Goal: Transaction & Acquisition: Purchase product/service

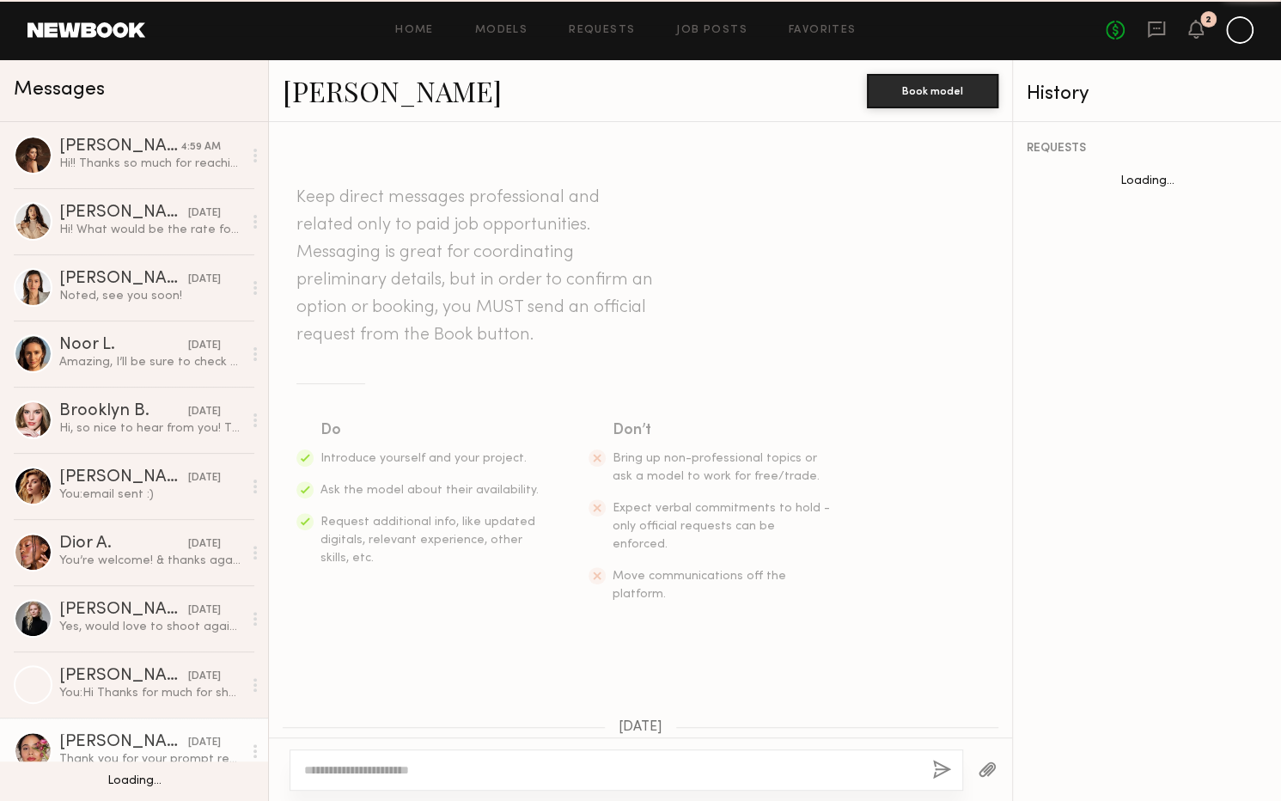
scroll to position [594, 0]
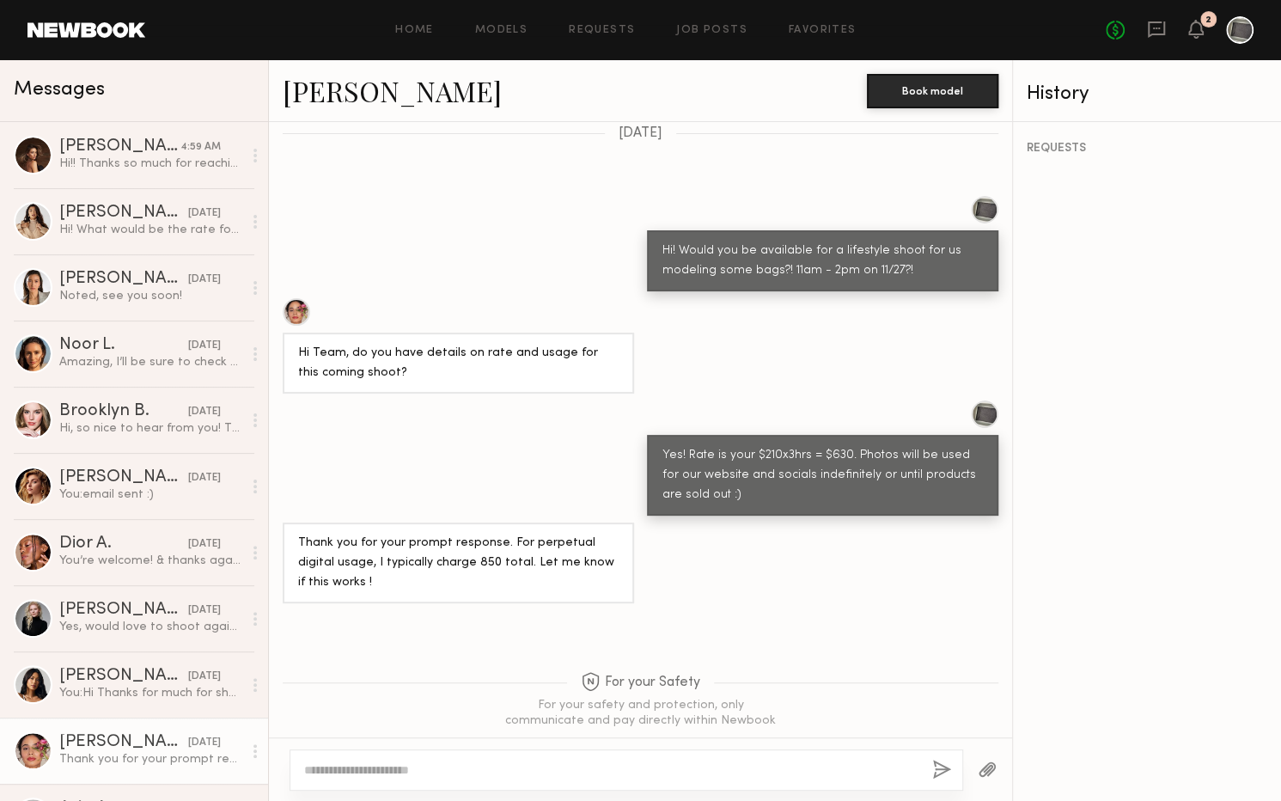
click at [1218, 27] on div "No fees up to $5,000 2" at bounding box center [1180, 29] width 148 height 27
click at [1203, 27] on div "No fees up to $5,000 2" at bounding box center [1180, 29] width 148 height 27
click at [1200, 32] on icon at bounding box center [1196, 28] width 14 height 12
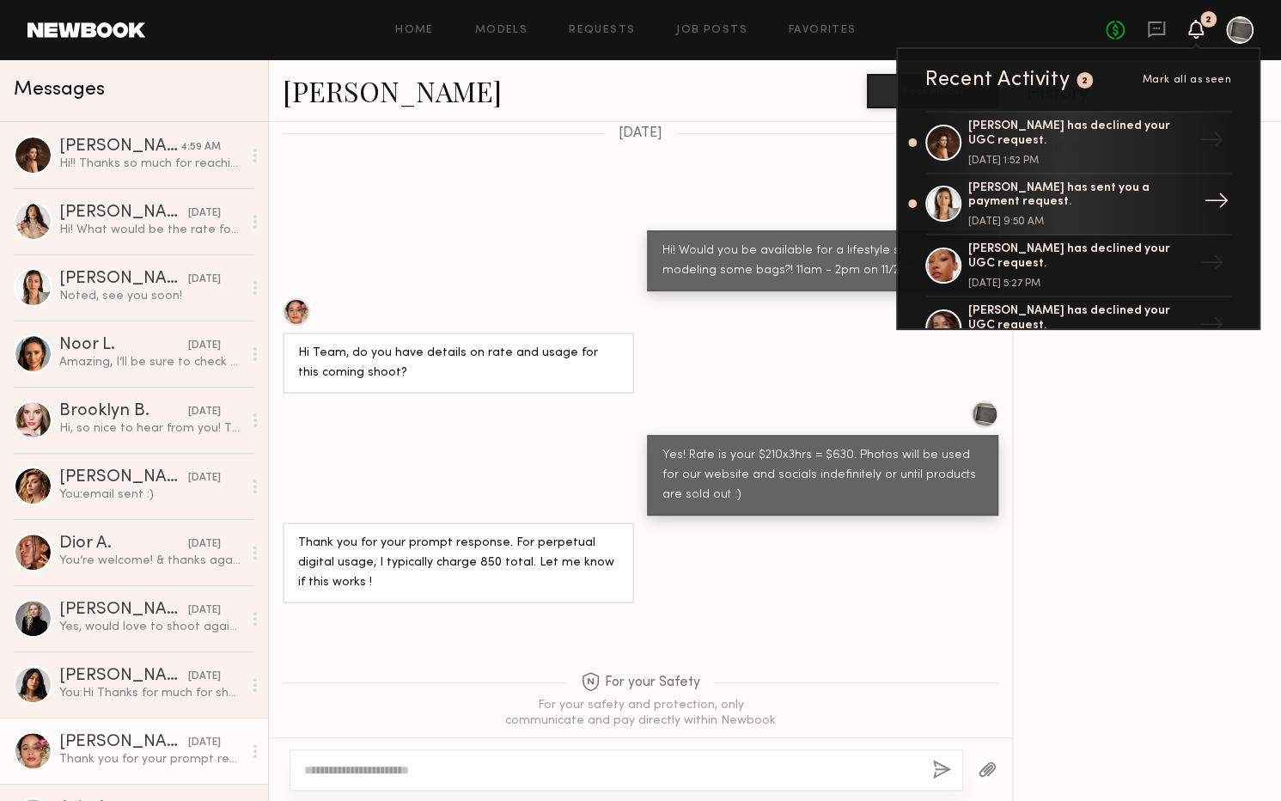
click at [1123, 213] on div "[PERSON_NAME] has sent you a payment request. [DATE] 9:50 AM" at bounding box center [1079, 204] width 223 height 46
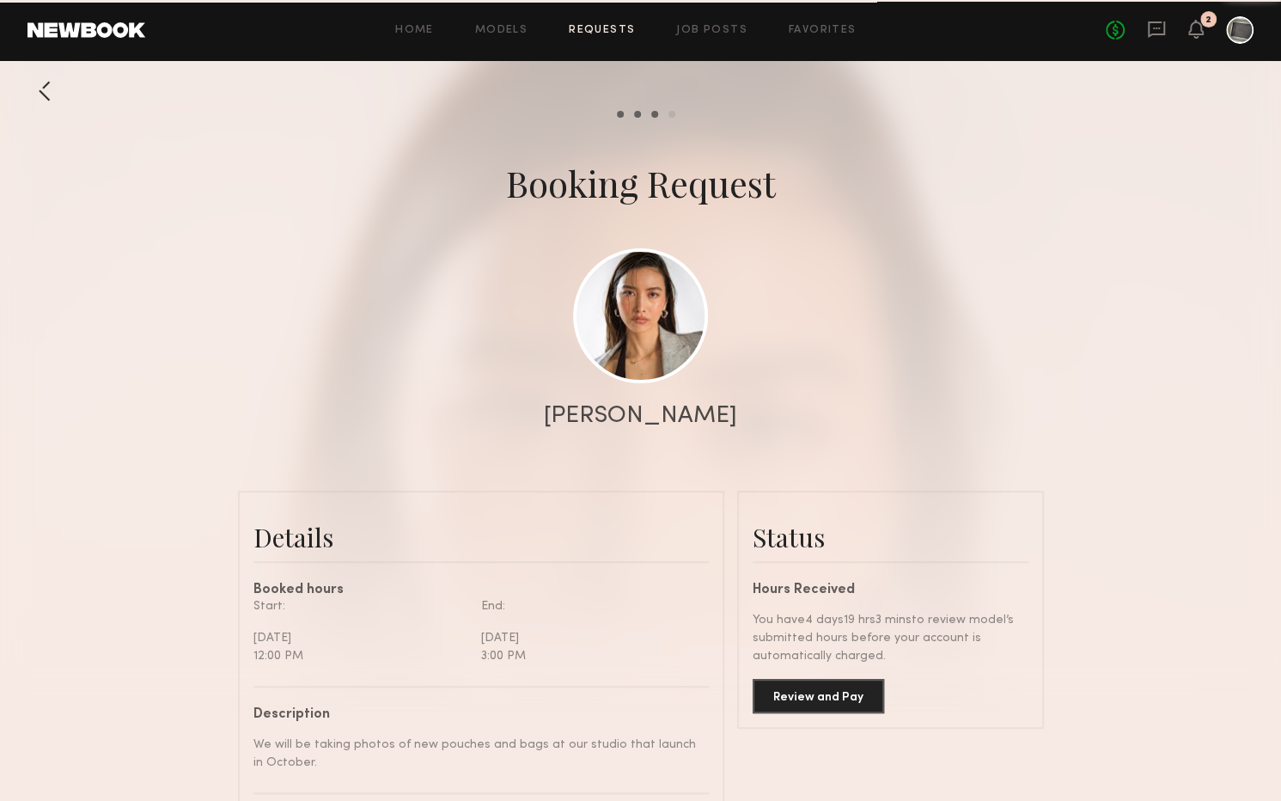
scroll to position [1029, 0]
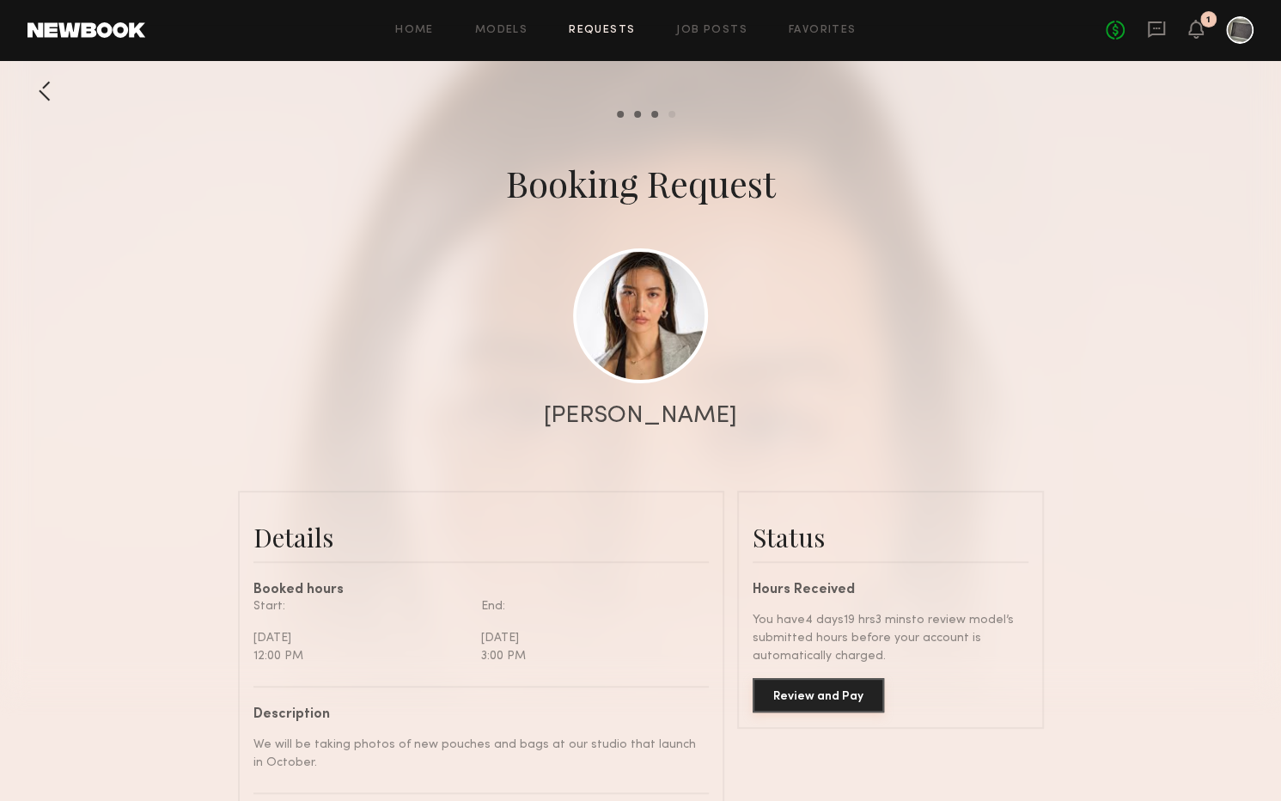
click at [851, 693] on button "Review and Pay" at bounding box center [818, 695] width 131 height 34
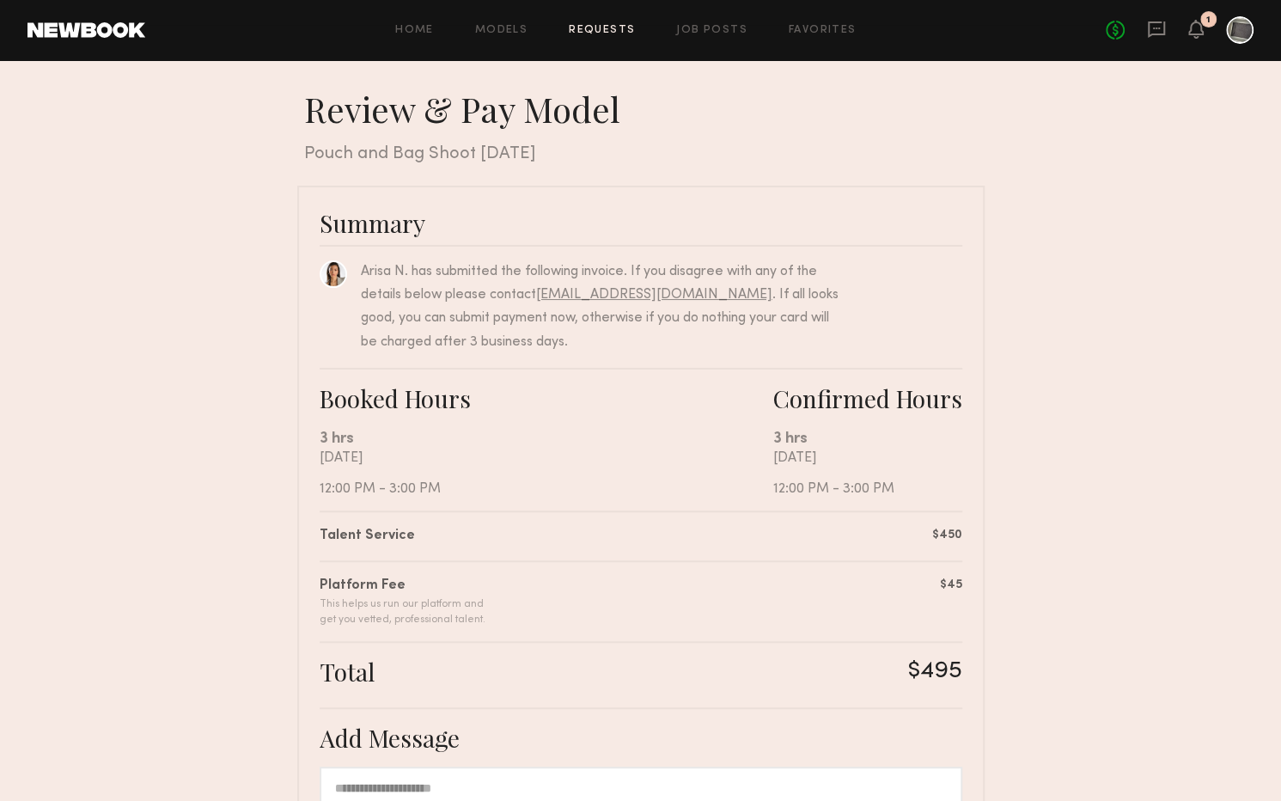
click at [1207, 32] on div "No fees up to $5,000 1" at bounding box center [1180, 29] width 148 height 27
click at [1199, 32] on icon at bounding box center [1196, 28] width 14 height 12
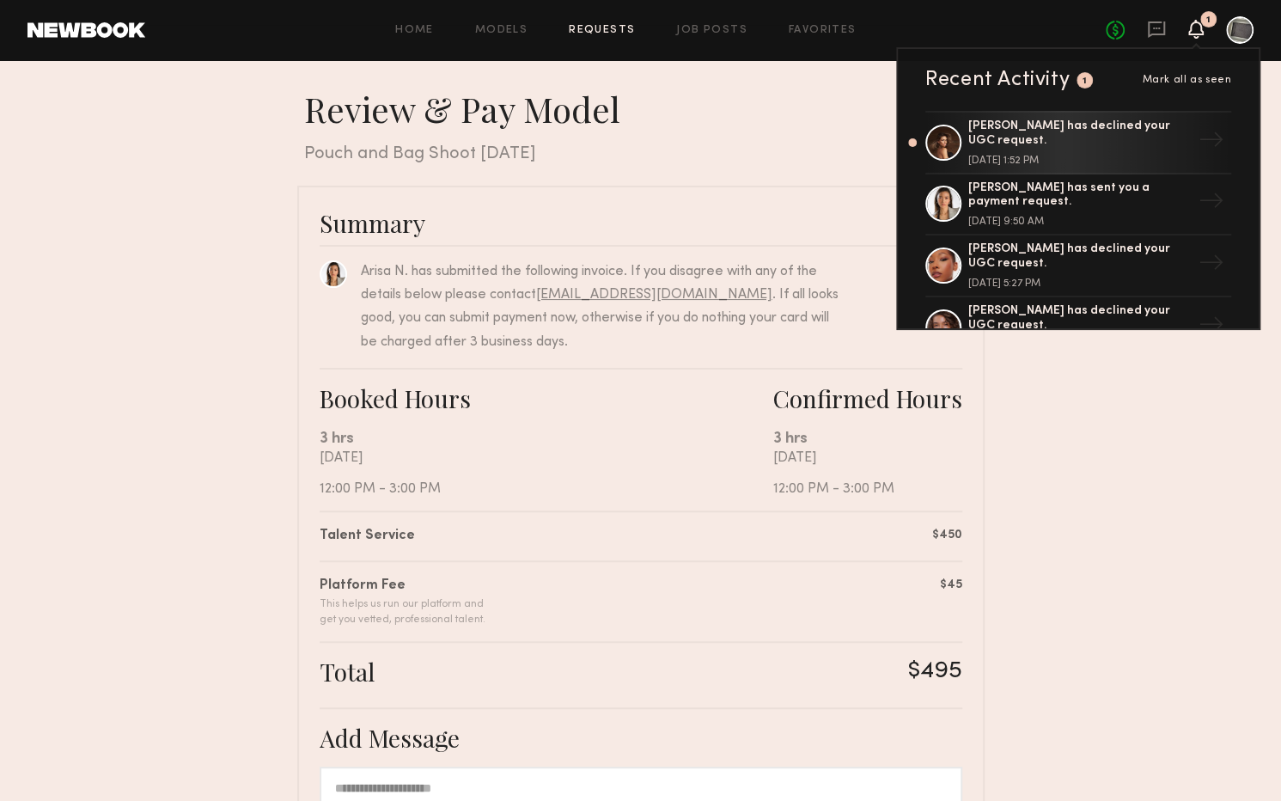
click at [1196, 91] on div "Recent Activity 1 Mark all as seen [PERSON_NAME] has declined your UGC request.…" at bounding box center [1078, 188] width 364 height 283
click at [1207, 76] on span "Mark all as seen" at bounding box center [1186, 80] width 89 height 10
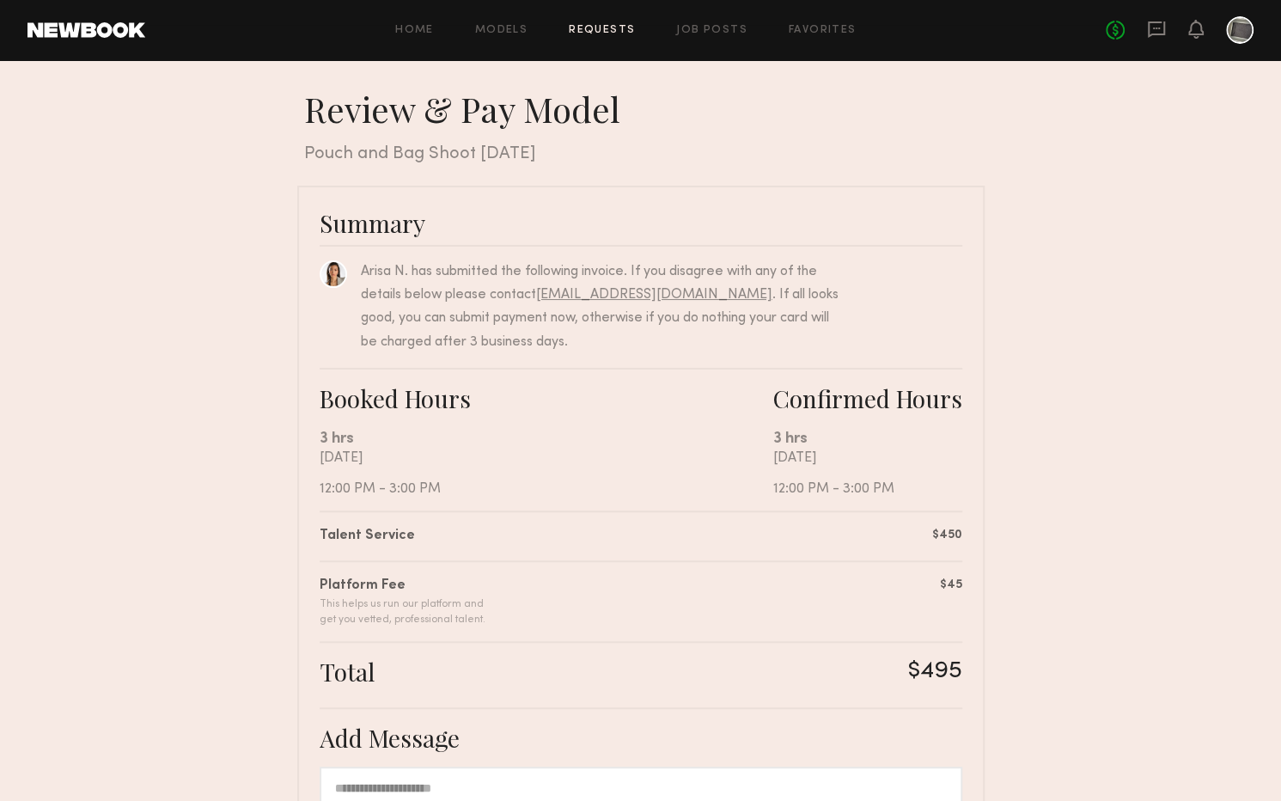
click at [1240, 30] on div at bounding box center [1239, 29] width 27 height 27
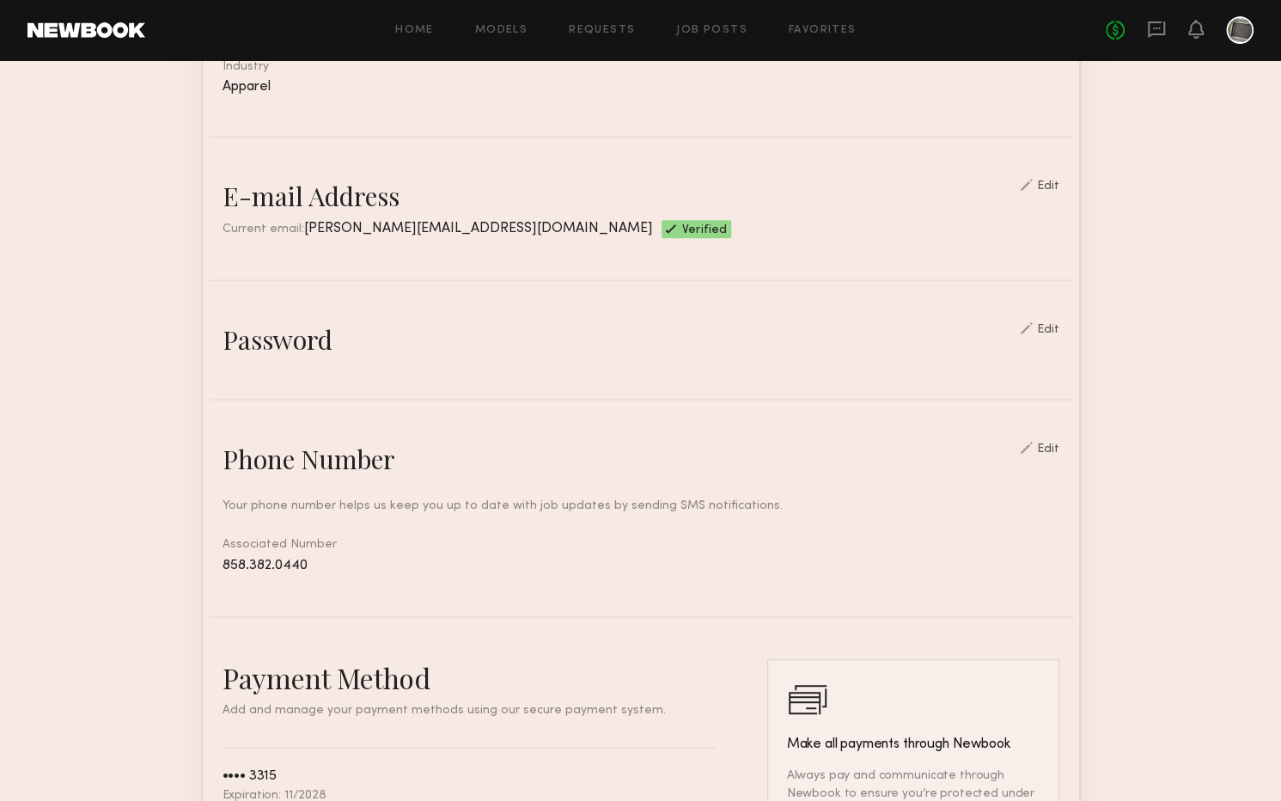
scroll to position [381, 0]
click at [1053, 184] on div "Edit" at bounding box center [1048, 185] width 22 height 12
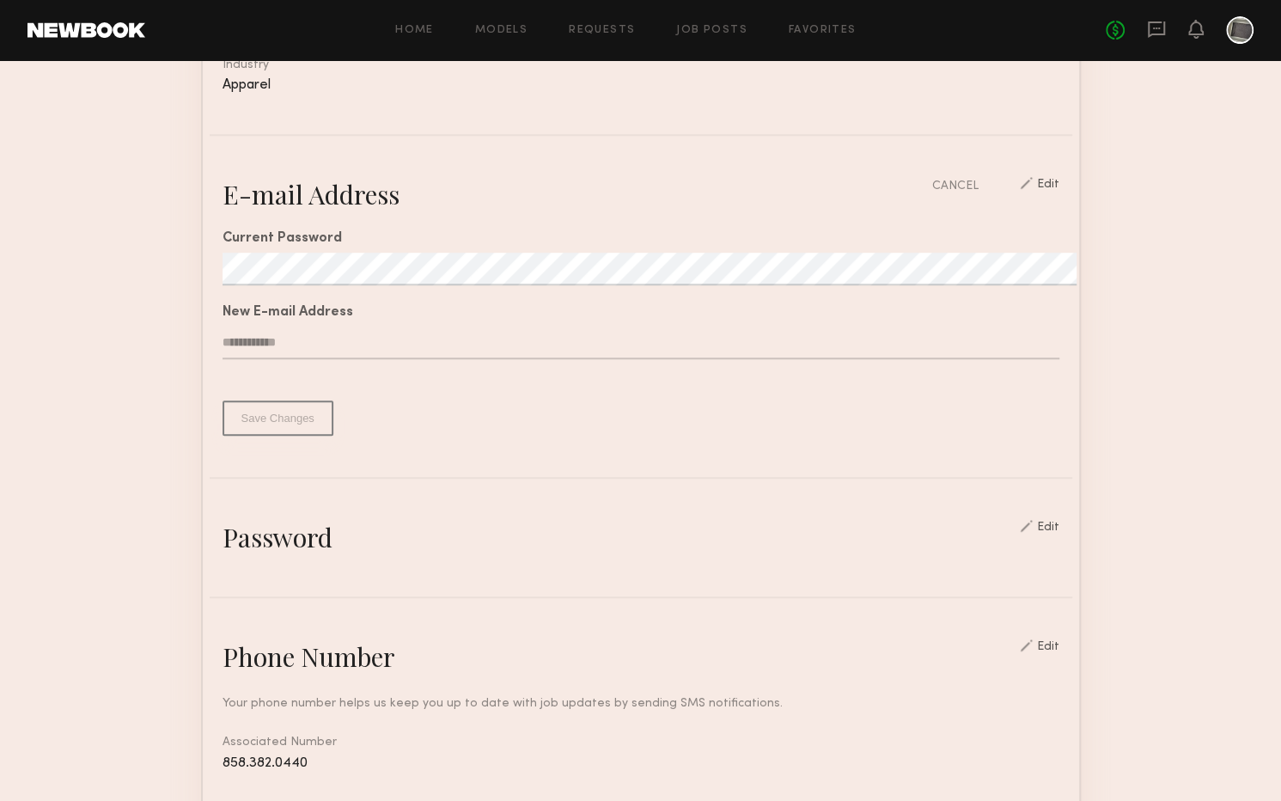
click at [948, 178] on div "CANCEL" at bounding box center [955, 186] width 46 height 18
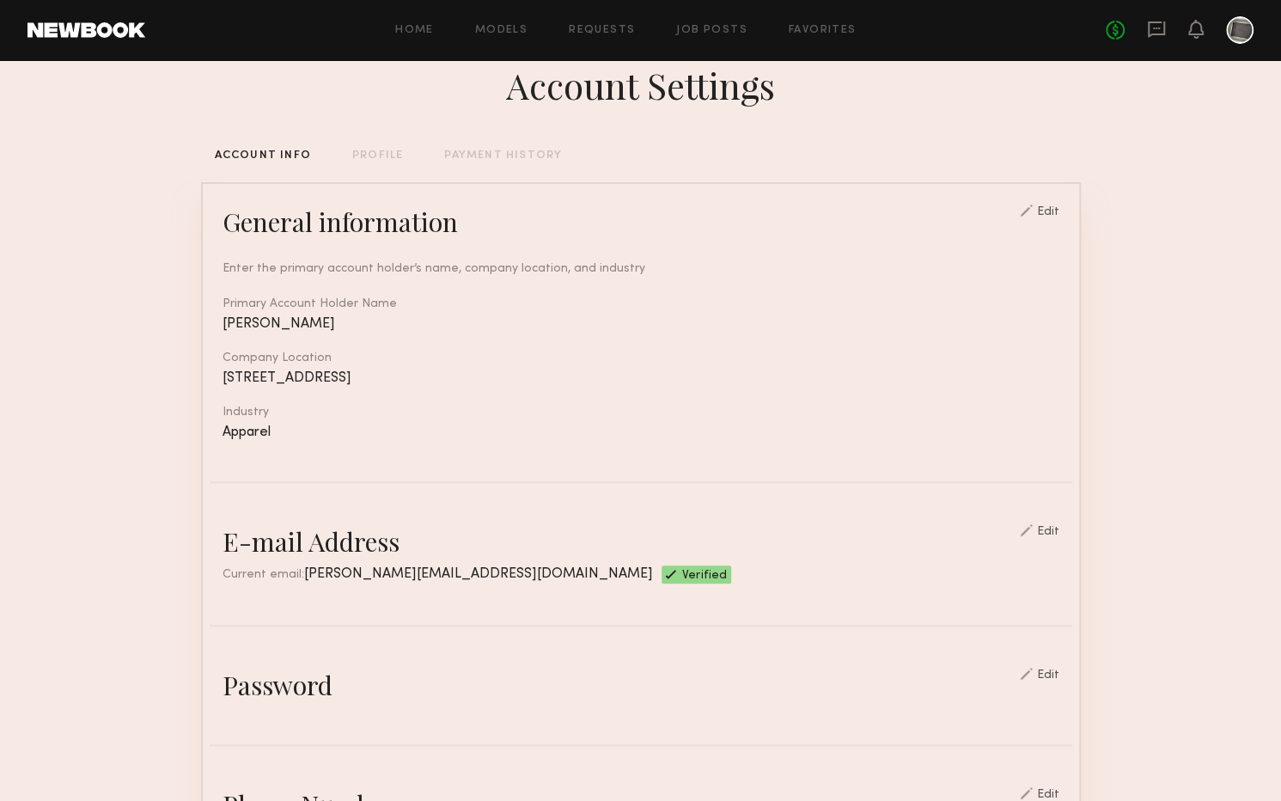
scroll to position [0, 0]
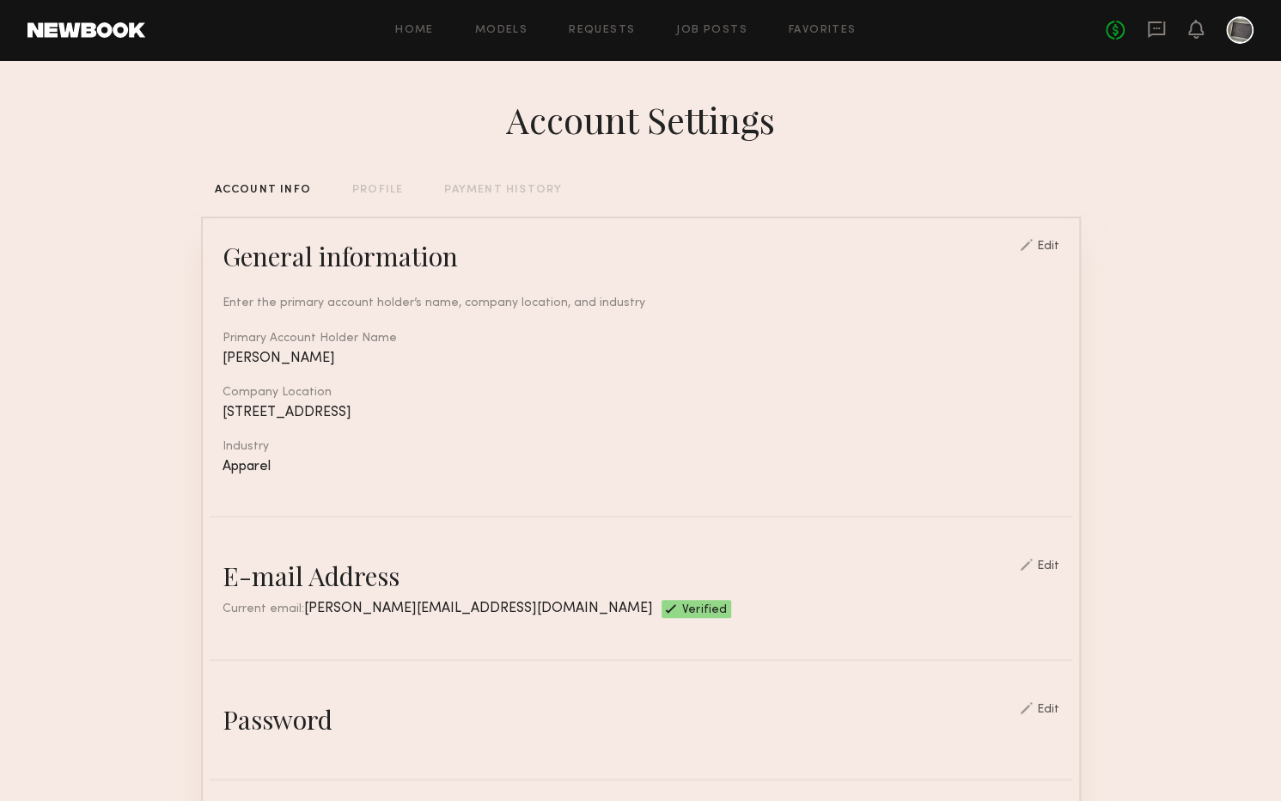
click at [524, 187] on div "PAYMENT HISTORY" at bounding box center [503, 190] width 118 height 11
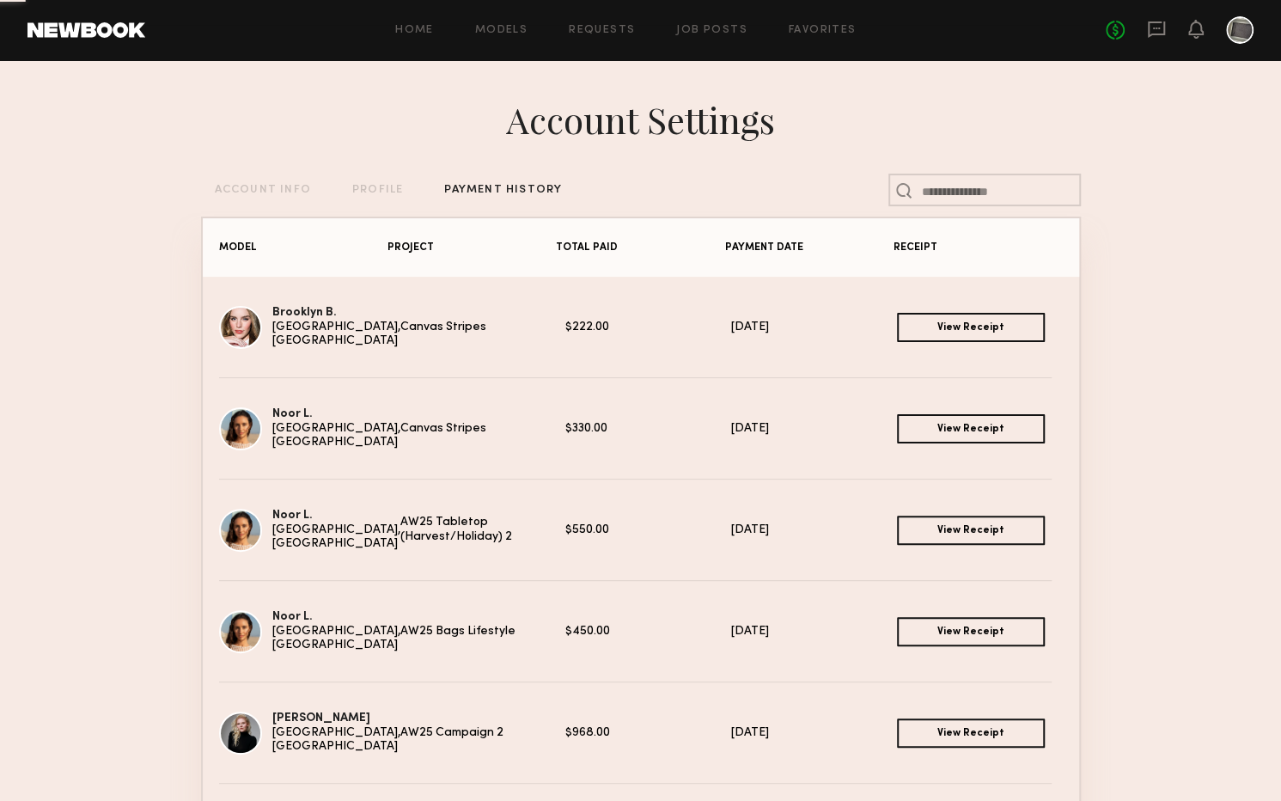
click at [380, 188] on div "PROFILE" at bounding box center [377, 190] width 51 height 11
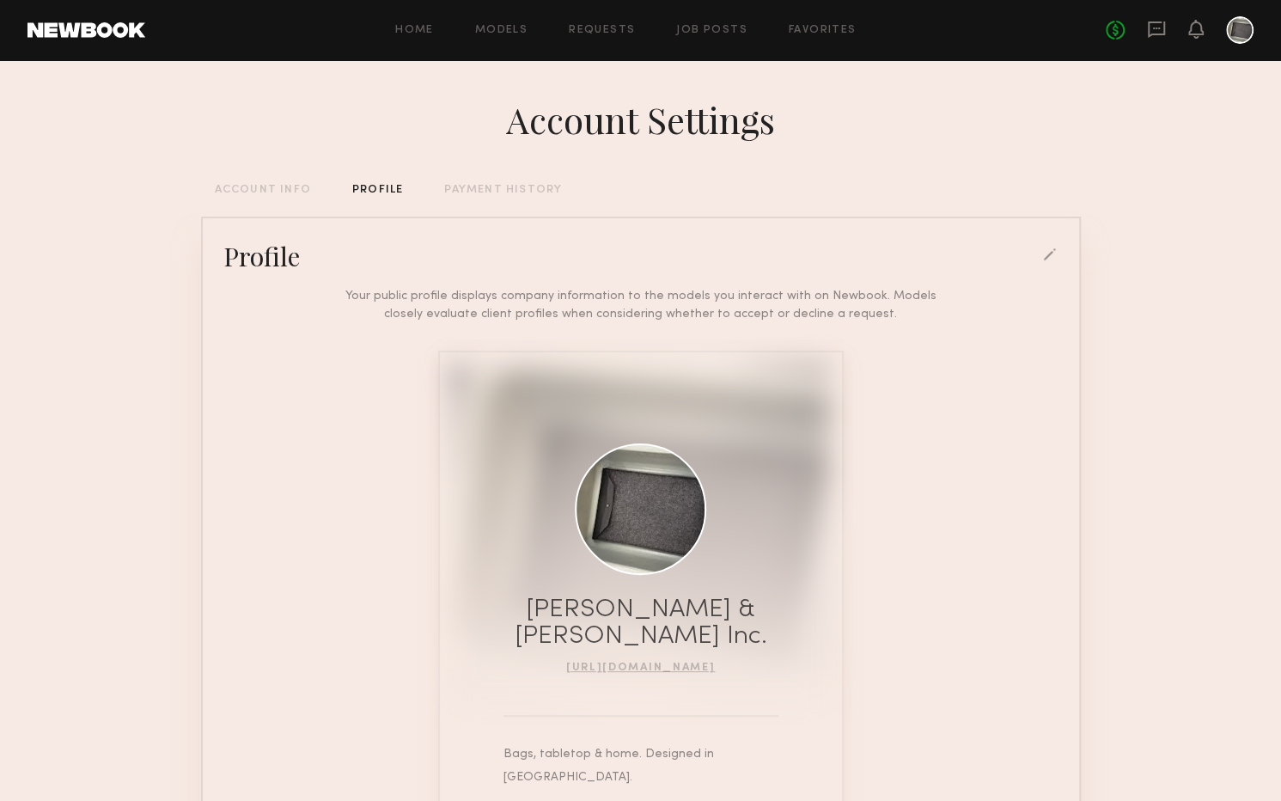
click at [455, 188] on div "PAYMENT HISTORY" at bounding box center [503, 190] width 118 height 11
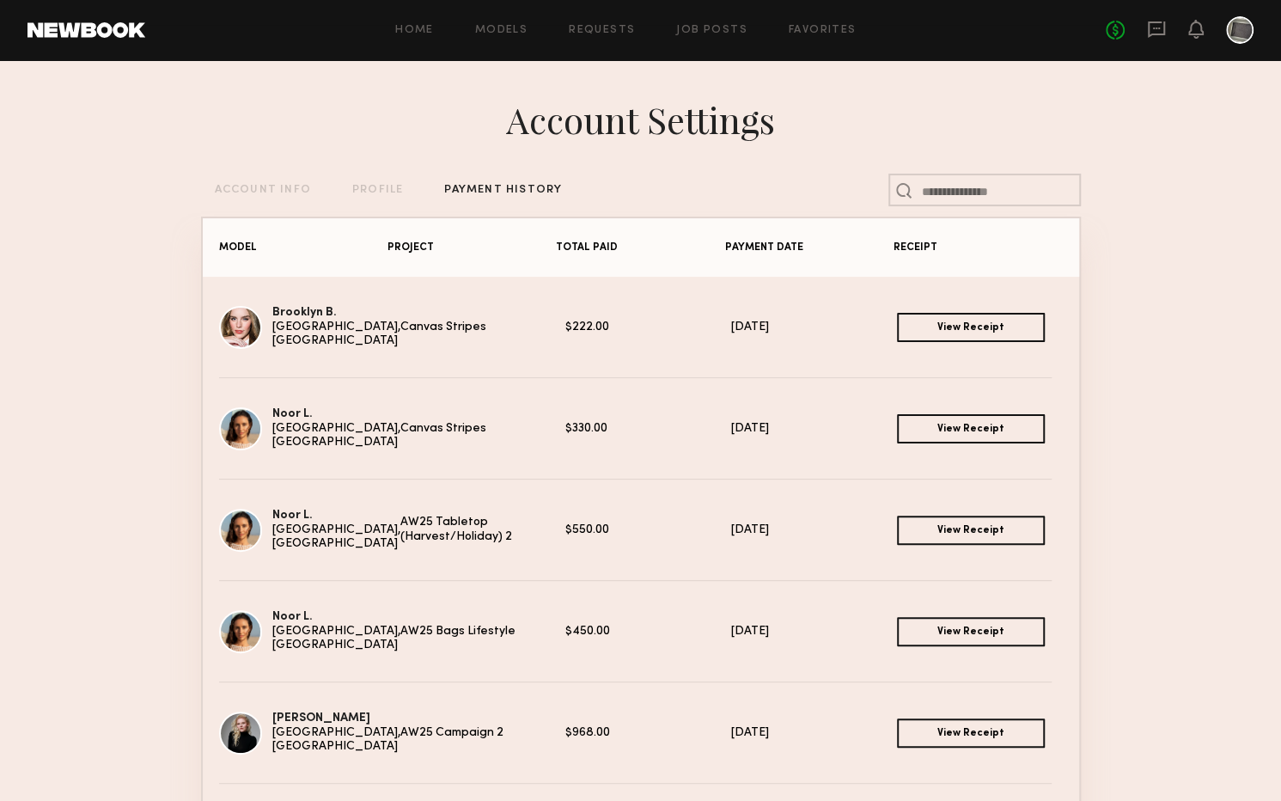
click at [385, 187] on div "PROFILE" at bounding box center [377, 190] width 51 height 11
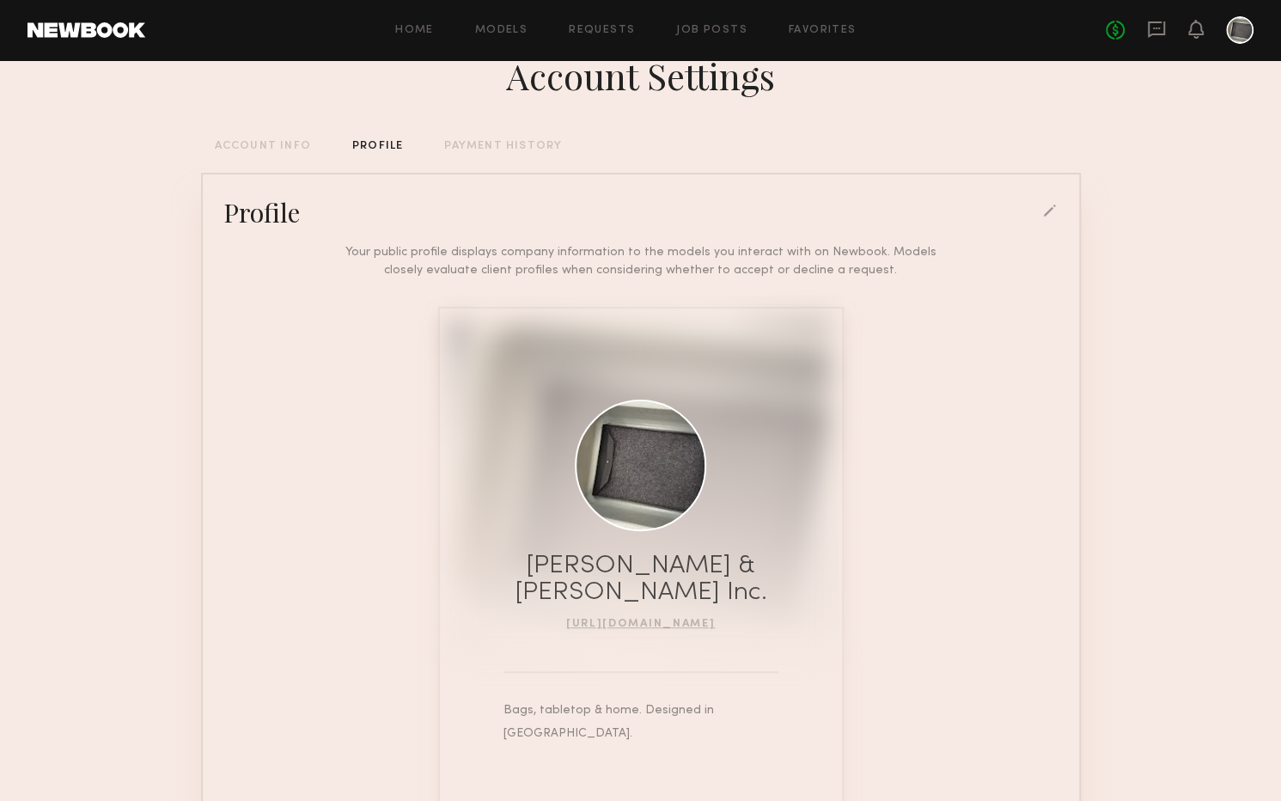
scroll to position [110, 0]
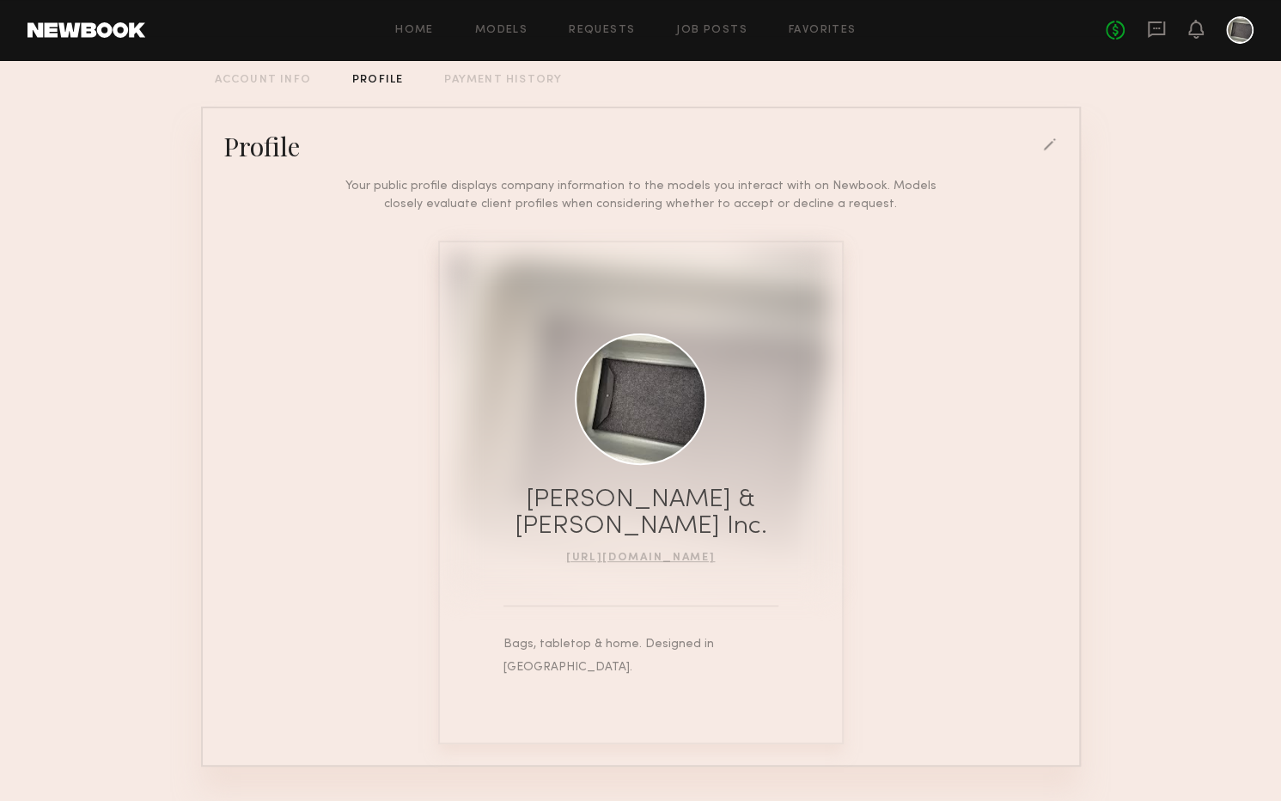
click at [1052, 136] on div "Profile" at bounding box center [641, 146] width 863 height 34
click at [1052, 140] on div at bounding box center [1050, 145] width 15 height 15
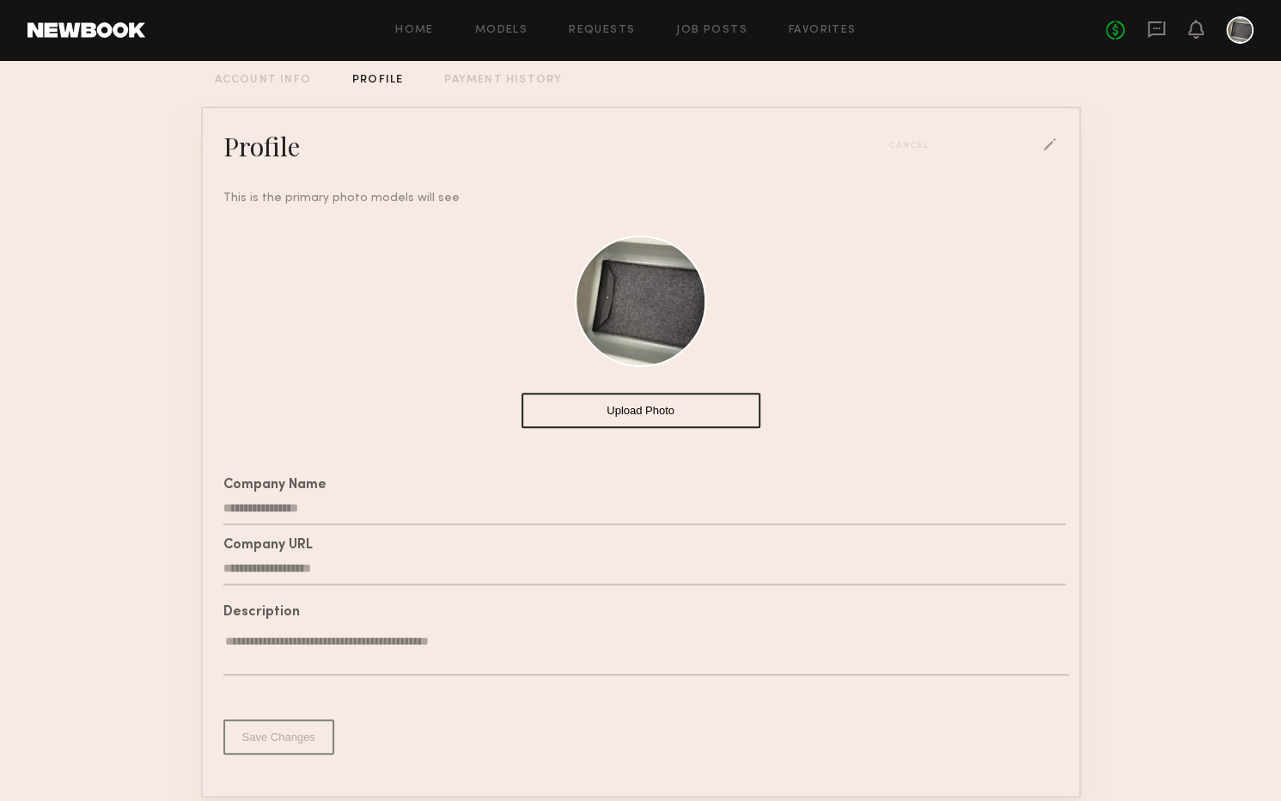
click at [654, 403] on button "Upload Photo" at bounding box center [641, 410] width 239 height 35
click at [1055, 143] on div "Cancel" at bounding box center [973, 145] width 170 height 15
click at [1041, 143] on div "Cancel" at bounding box center [973, 145] width 170 height 15
click at [700, 416] on button "Upload Photo" at bounding box center [641, 410] width 239 height 35
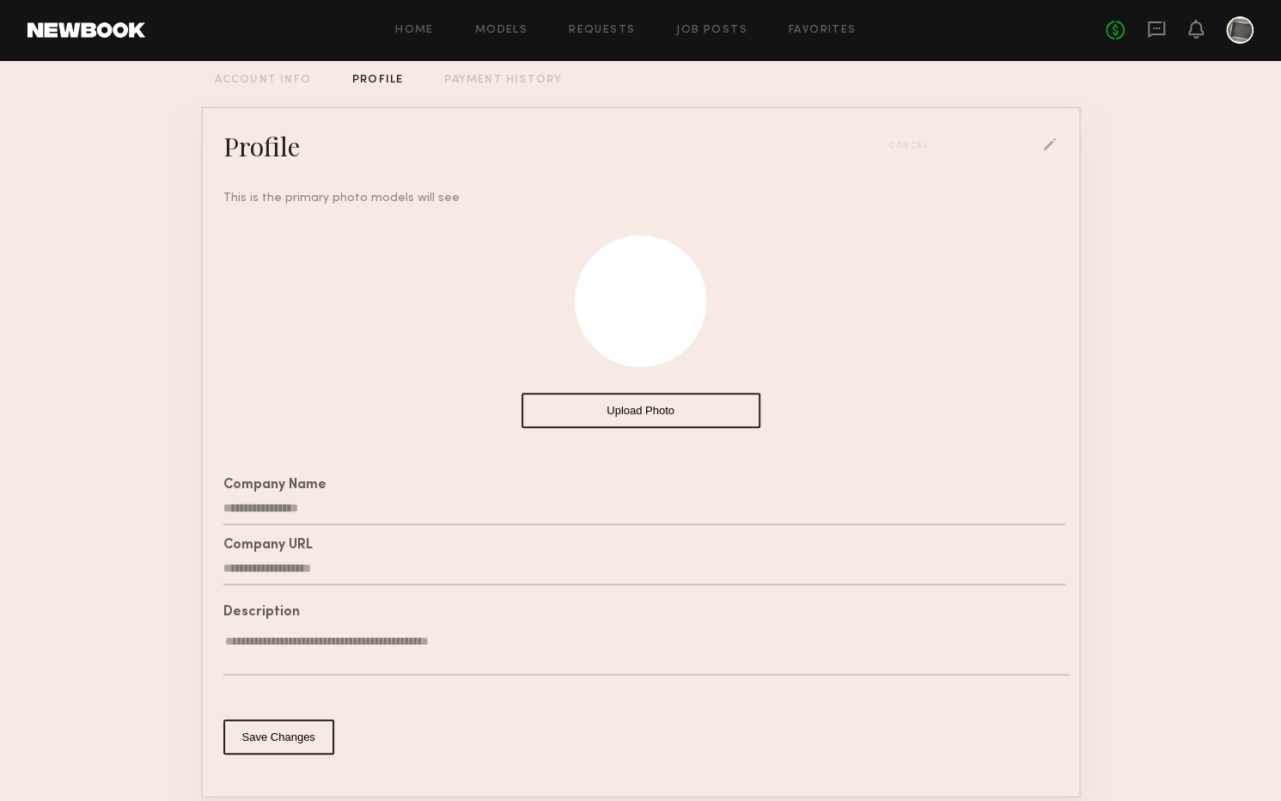
click at [1030, 148] on div "Cancel" at bounding box center [973, 145] width 170 height 15
click at [1046, 145] on div "Cancel" at bounding box center [973, 145] width 170 height 15
click at [650, 414] on button "Upload Photo" at bounding box center [641, 410] width 239 height 35
click at [615, 409] on button "Upload Photo" at bounding box center [641, 410] width 239 height 35
click at [595, 406] on button "Upload Photo" at bounding box center [641, 410] width 239 height 35
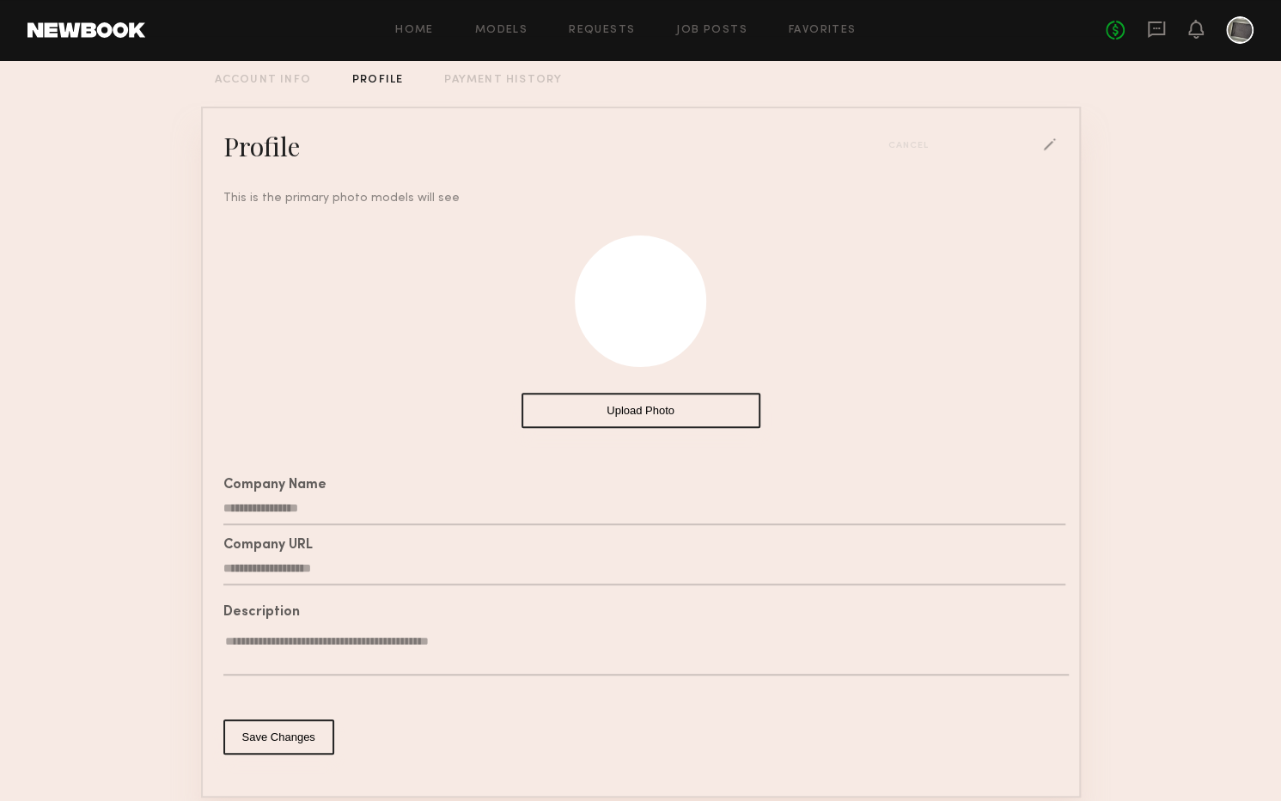
click at [666, 463] on div "**********" at bounding box center [641, 482] width 863 height 586
click at [284, 751] on button "Save Changes" at bounding box center [278, 736] width 111 height 35
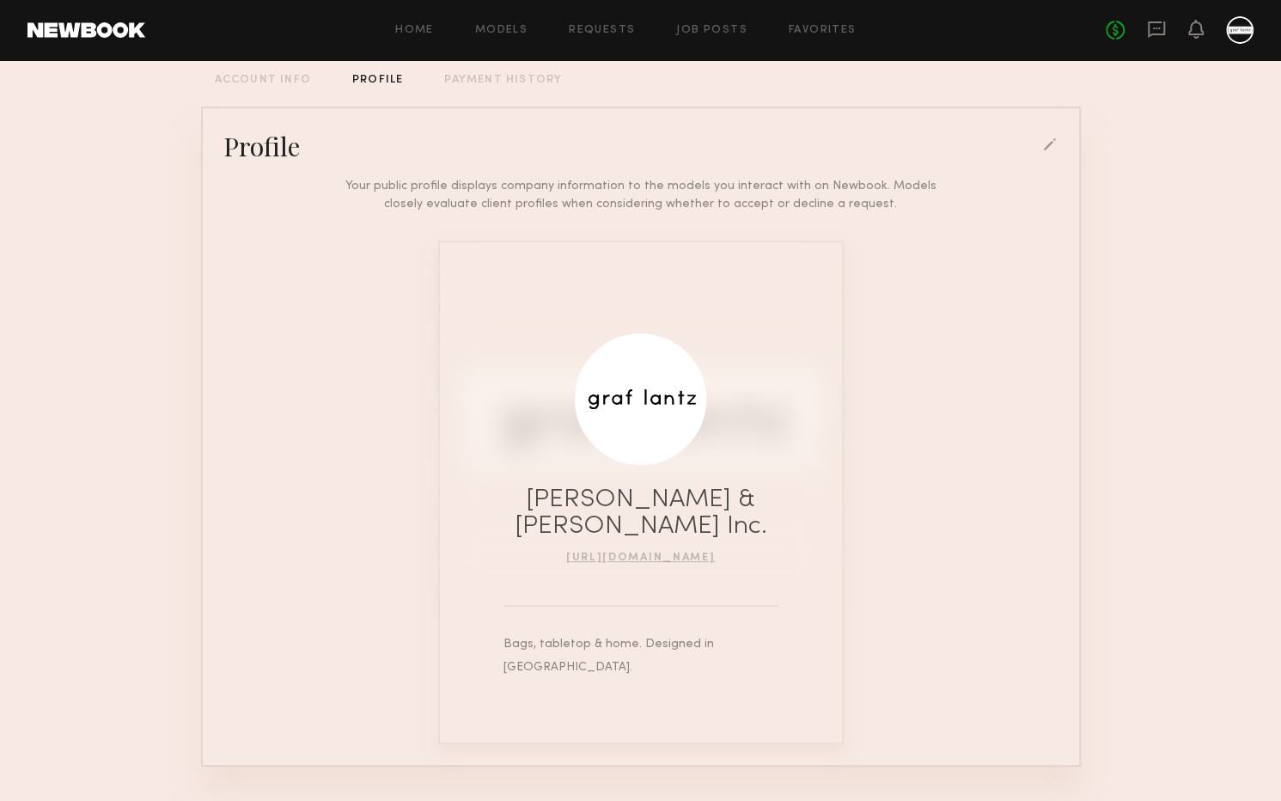
click at [296, 257] on div "Your public profile displays company information to the models you interact wit…" at bounding box center [641, 453] width 863 height 581
click at [285, 85] on div "Account Settings ACCOUNT INFO PROFILE PAYMENT HISTORY Profile Your public profi…" at bounding box center [641, 401] width 880 height 902
click at [294, 82] on div "ACCOUNT INFO" at bounding box center [263, 80] width 96 height 11
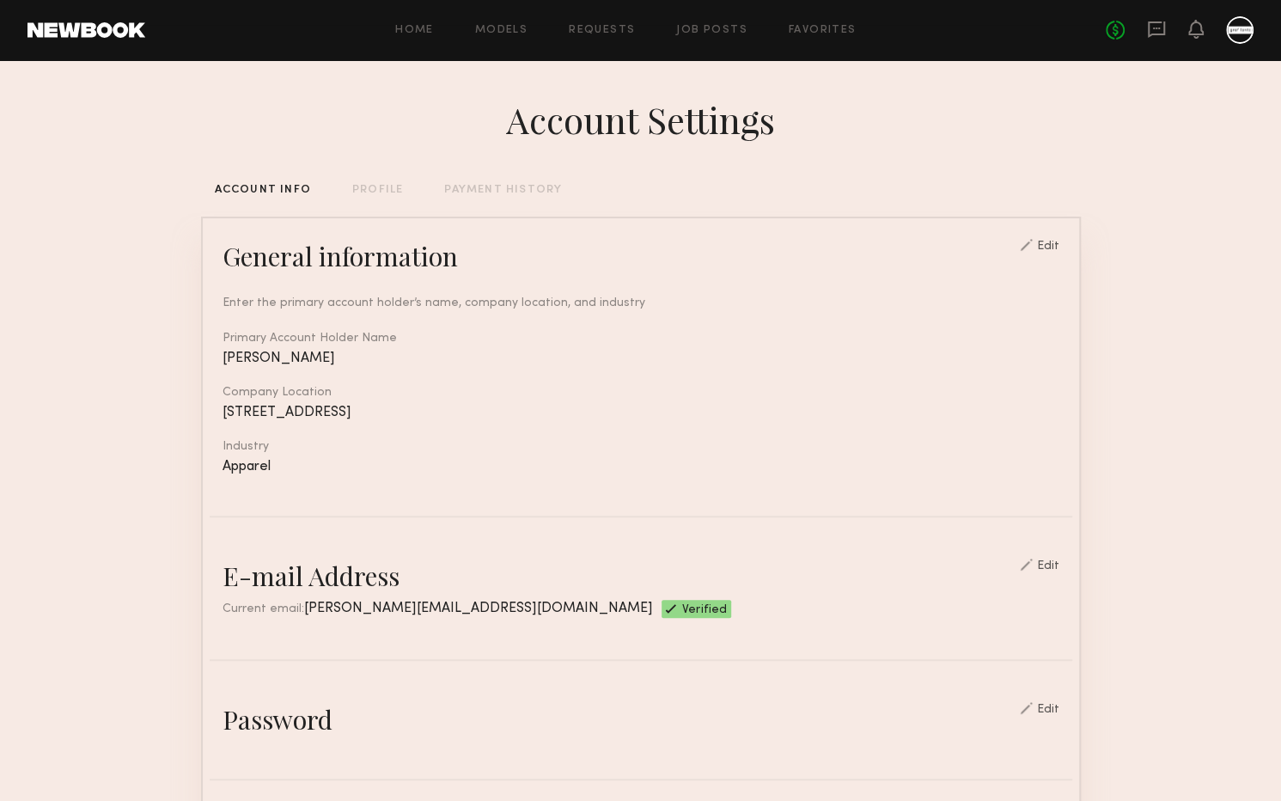
click at [471, 192] on div "PAYMENT HISTORY" at bounding box center [503, 190] width 118 height 11
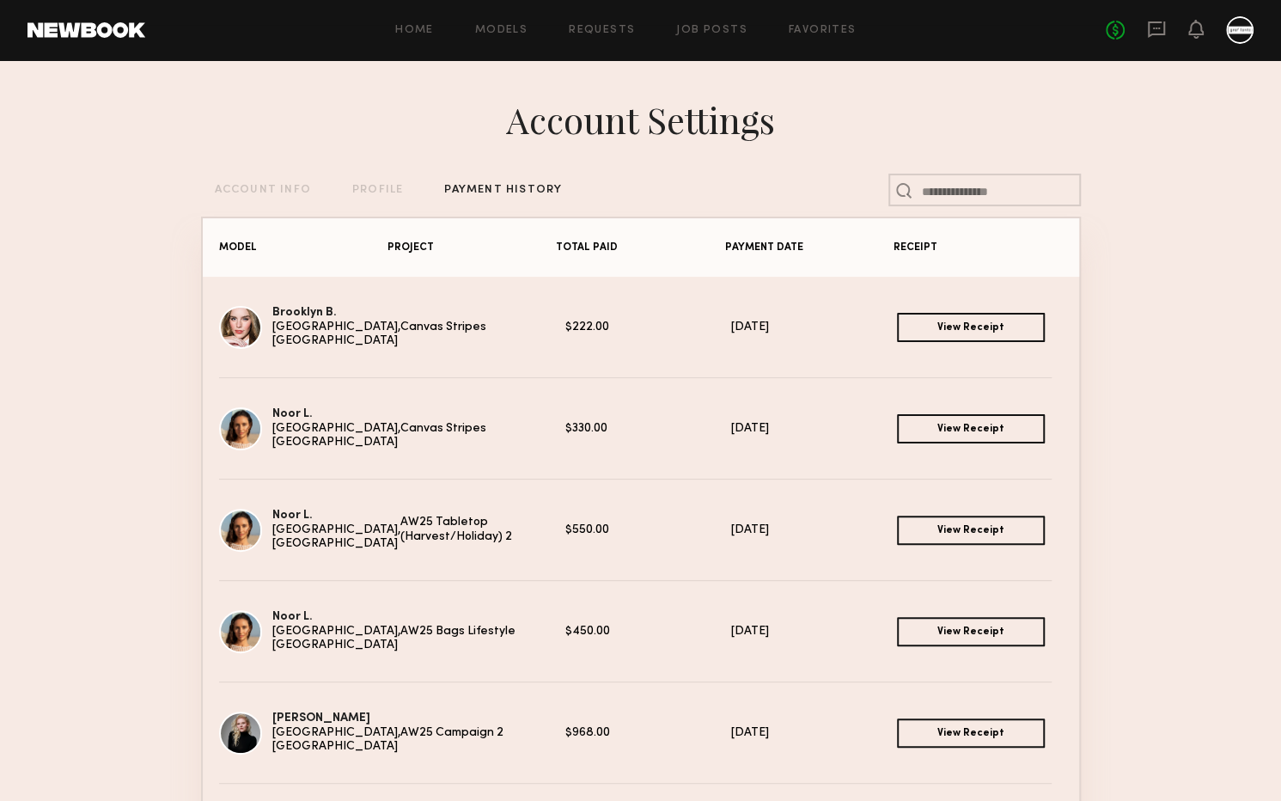
click at [1185, 33] on div "No fees up to $5,000" at bounding box center [1180, 29] width 148 height 27
click at [1235, 38] on div at bounding box center [1239, 29] width 27 height 27
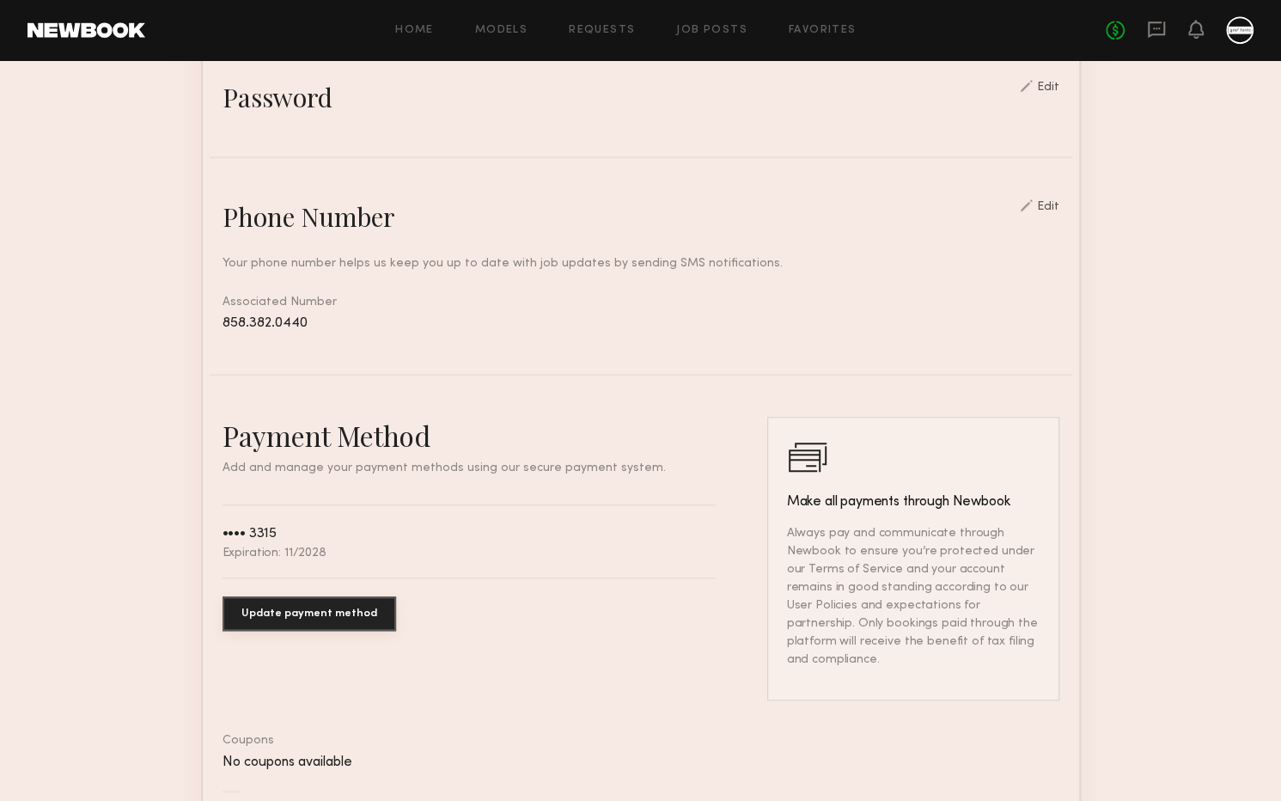
scroll to position [629, 0]
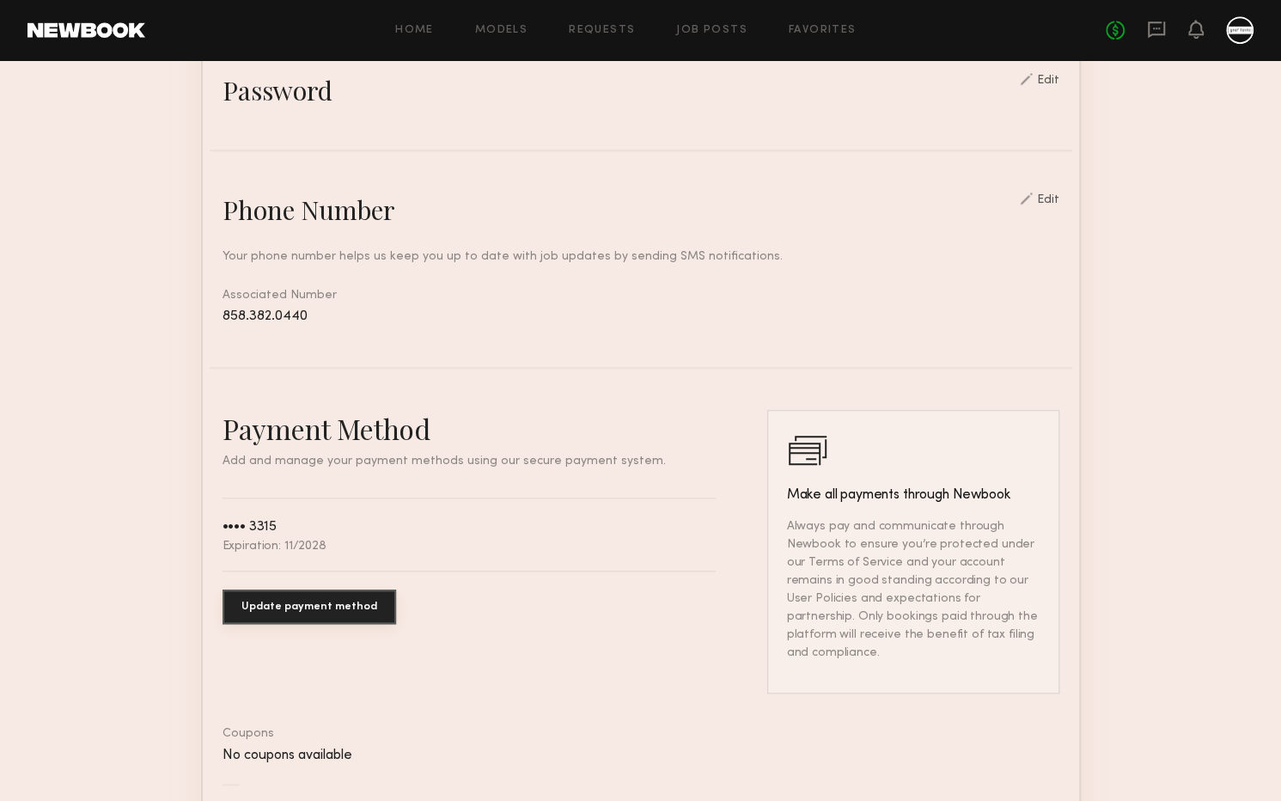
click at [305, 591] on button "Update payment method" at bounding box center [310, 606] width 174 height 34
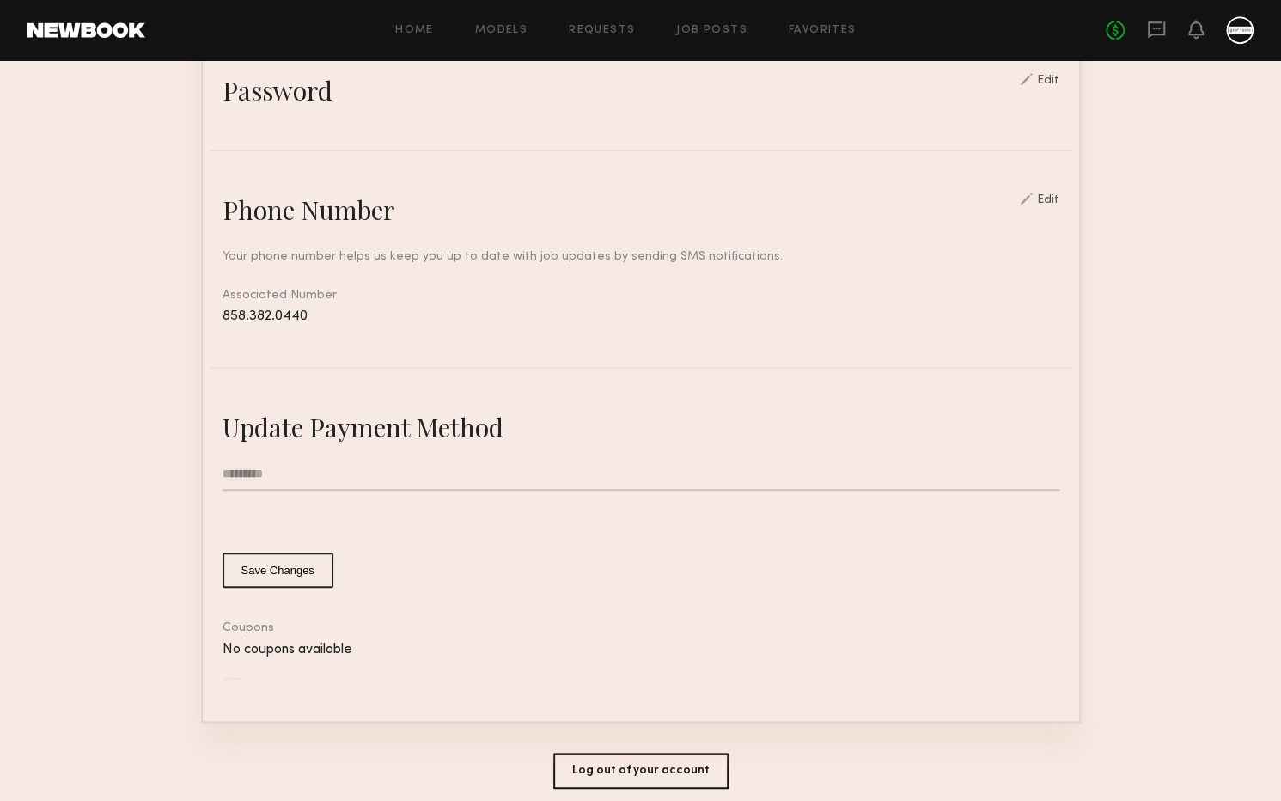
click at [259, 471] on input "text" at bounding box center [641, 474] width 837 height 33
type input "**********"
click at [1176, 573] on section "**********" at bounding box center [640, 152] width 1281 height 1443
click at [252, 564] on button "Save Changes" at bounding box center [278, 569] width 111 height 35
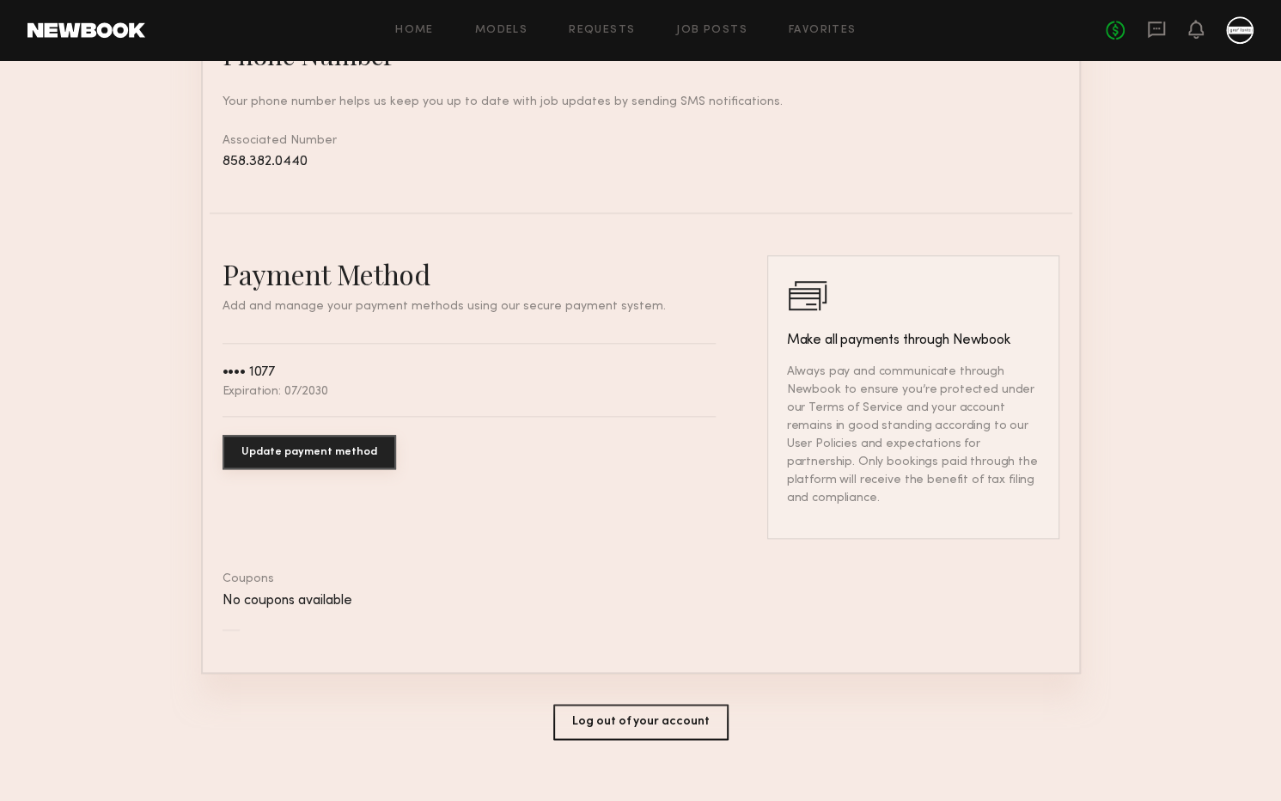
scroll to position [0, 0]
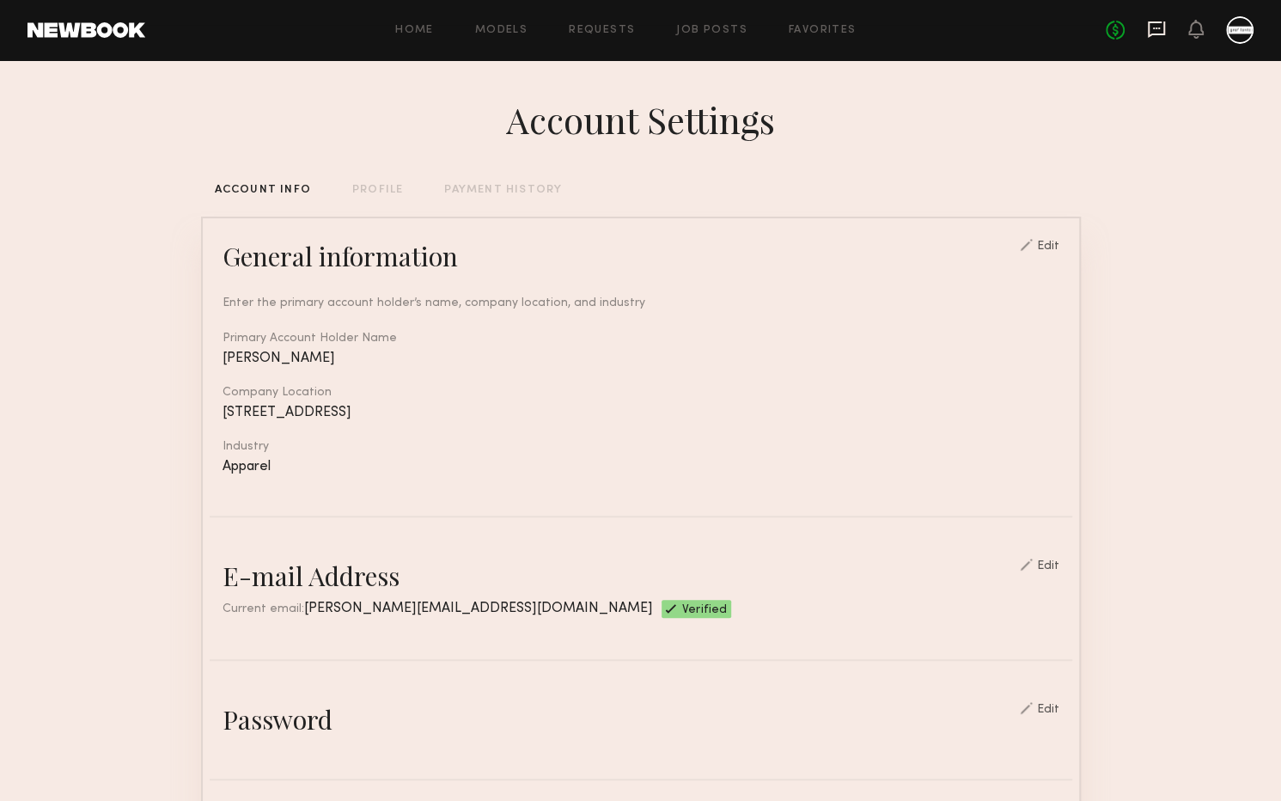
click at [1154, 27] on icon at bounding box center [1156, 28] width 7 height 2
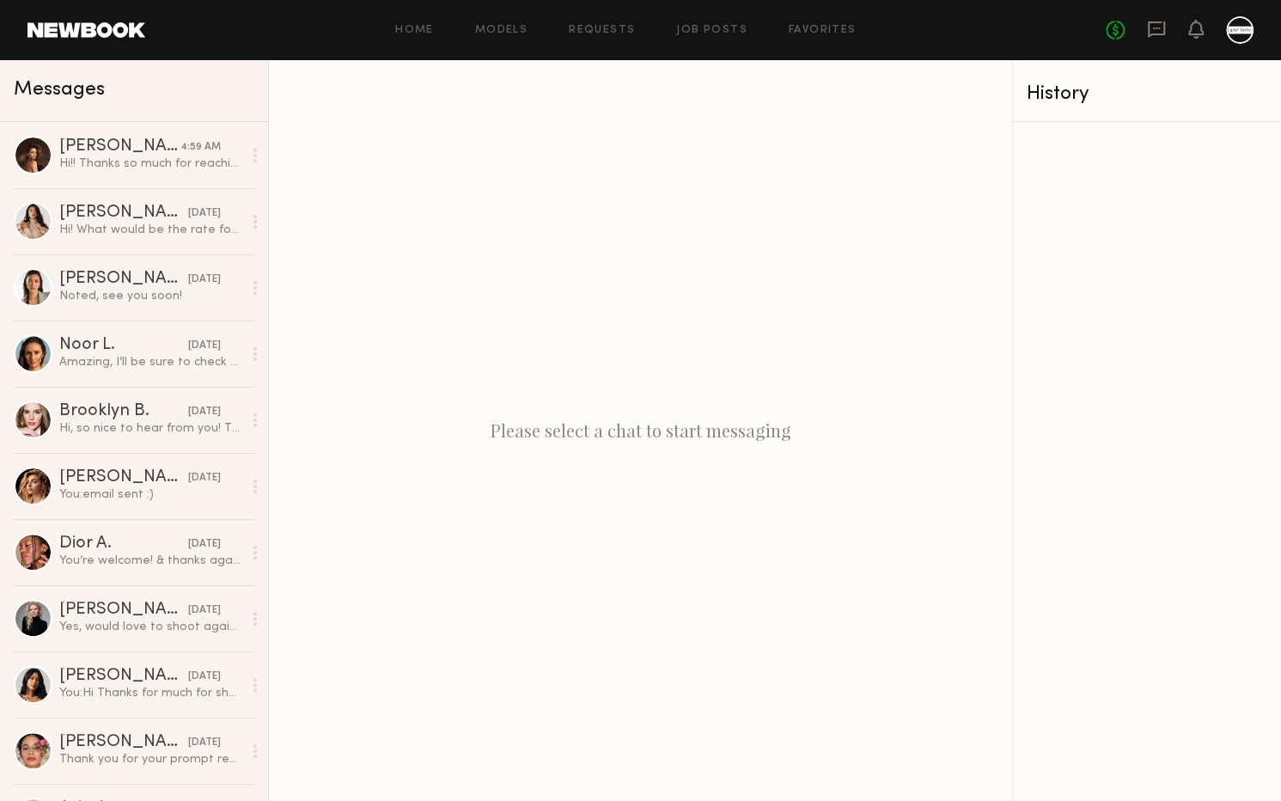
click at [1187, 29] on div "No fees up to $5,000" at bounding box center [1180, 29] width 148 height 27
click at [1189, 33] on icon at bounding box center [1196, 28] width 14 height 12
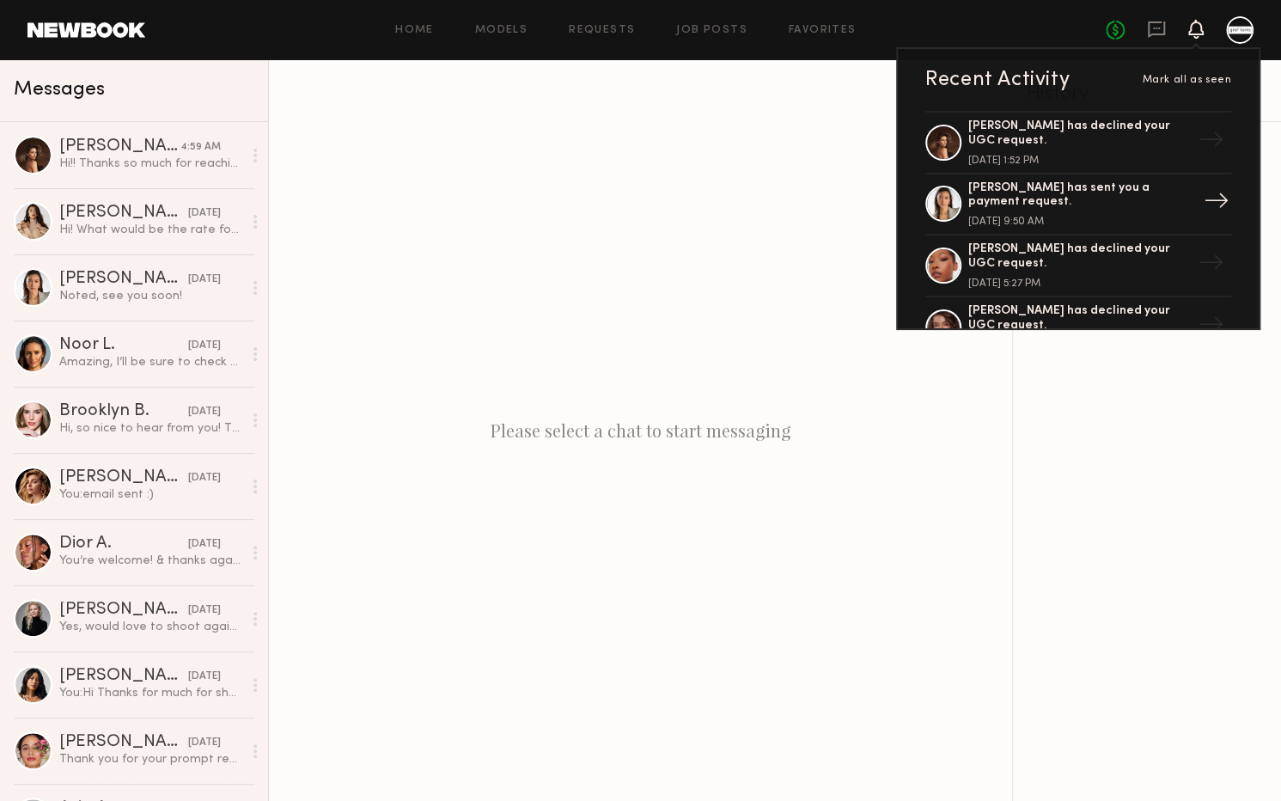
click at [1048, 205] on div "[PERSON_NAME] has sent you a payment request." at bounding box center [1079, 195] width 223 height 29
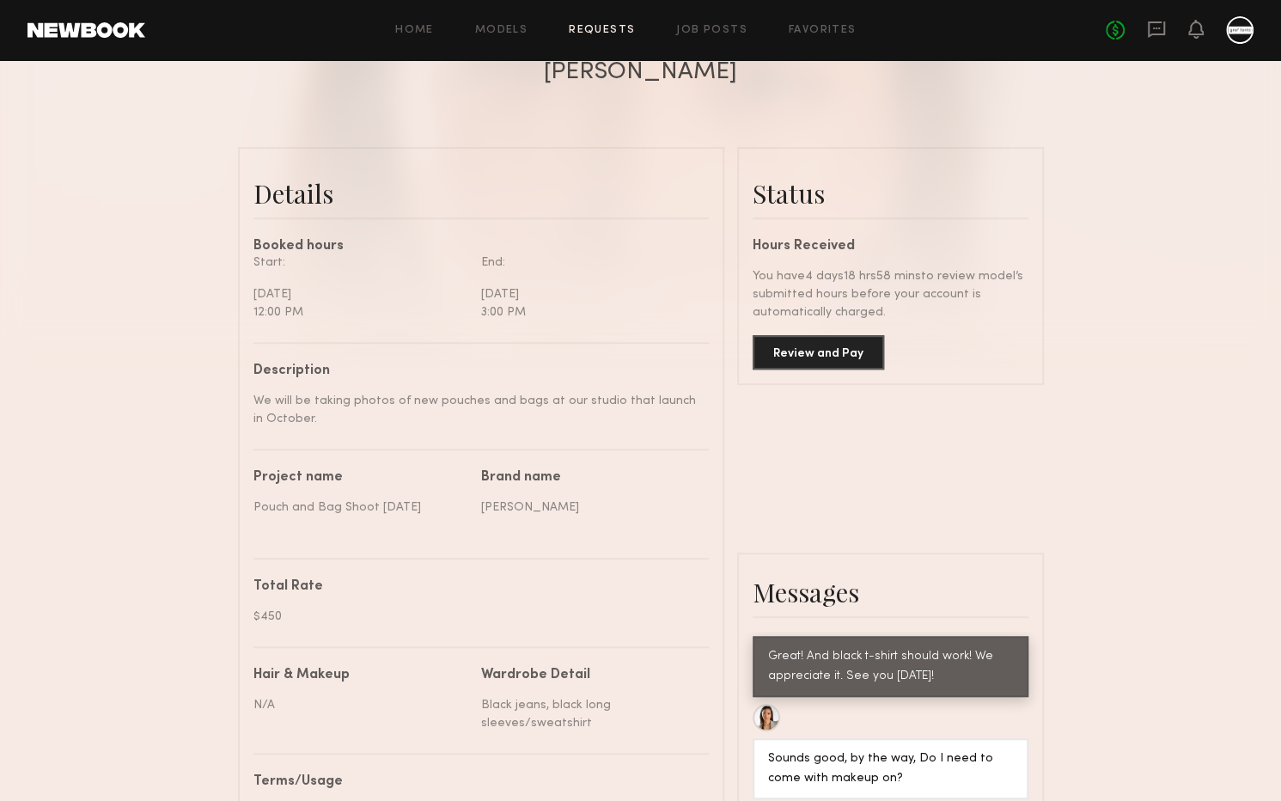
scroll to position [407, 0]
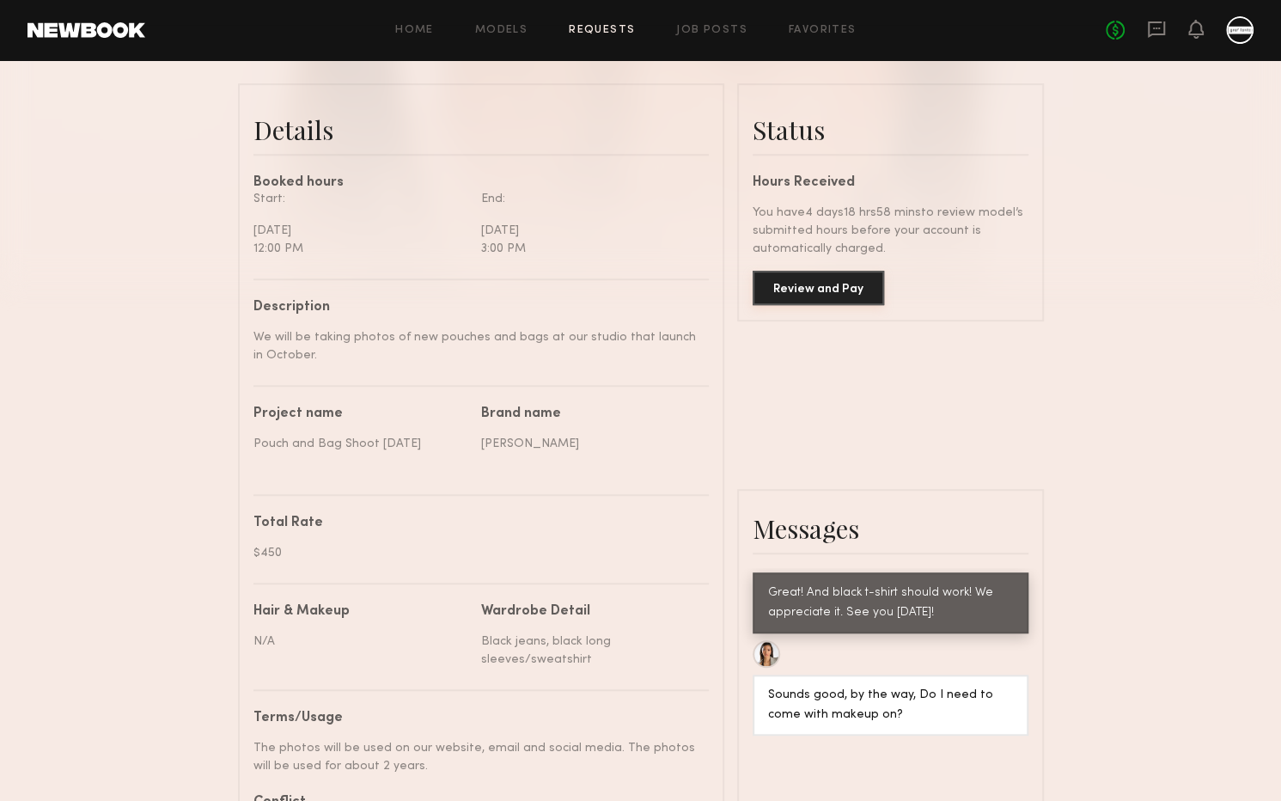
click at [822, 289] on button "Review and Pay" at bounding box center [818, 288] width 131 height 34
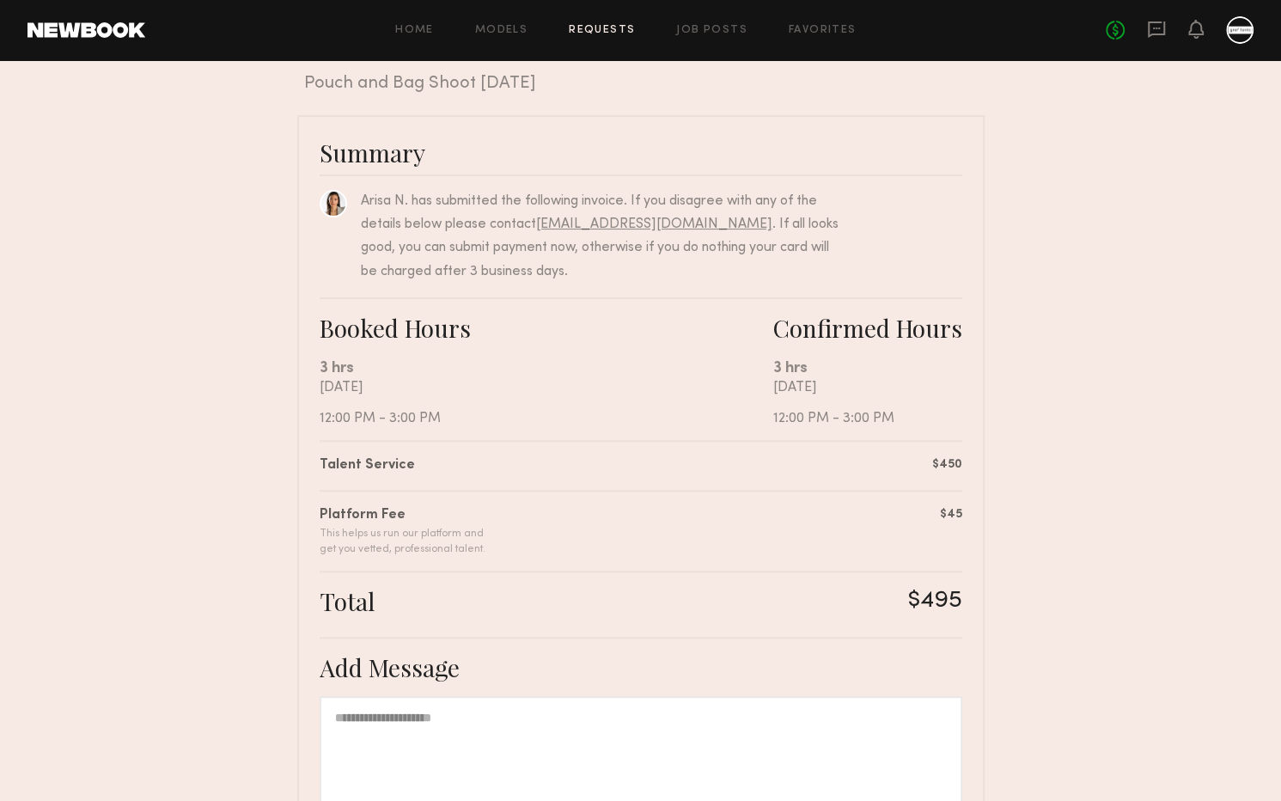
scroll to position [297, 0]
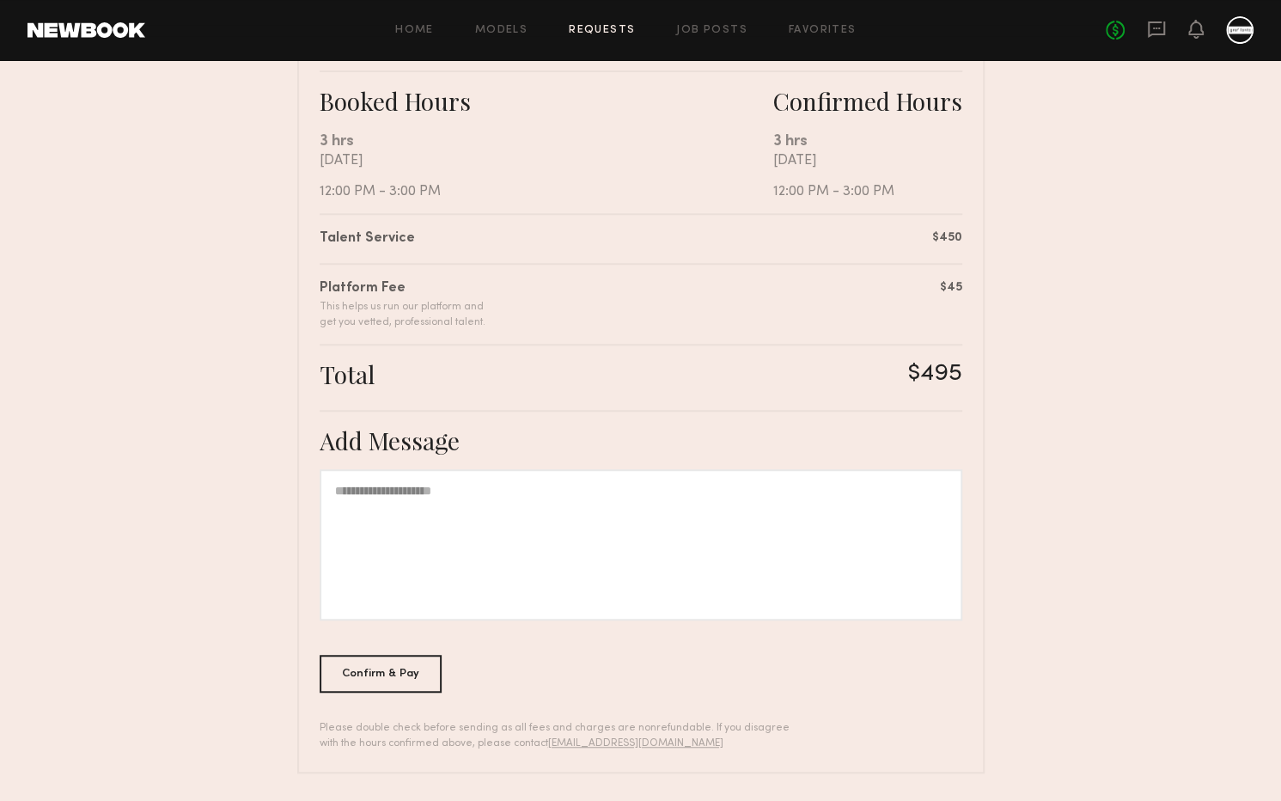
click at [389, 547] on div at bounding box center [641, 544] width 643 height 151
click at [400, 661] on div "Confirm & Pay" at bounding box center [381, 673] width 123 height 38
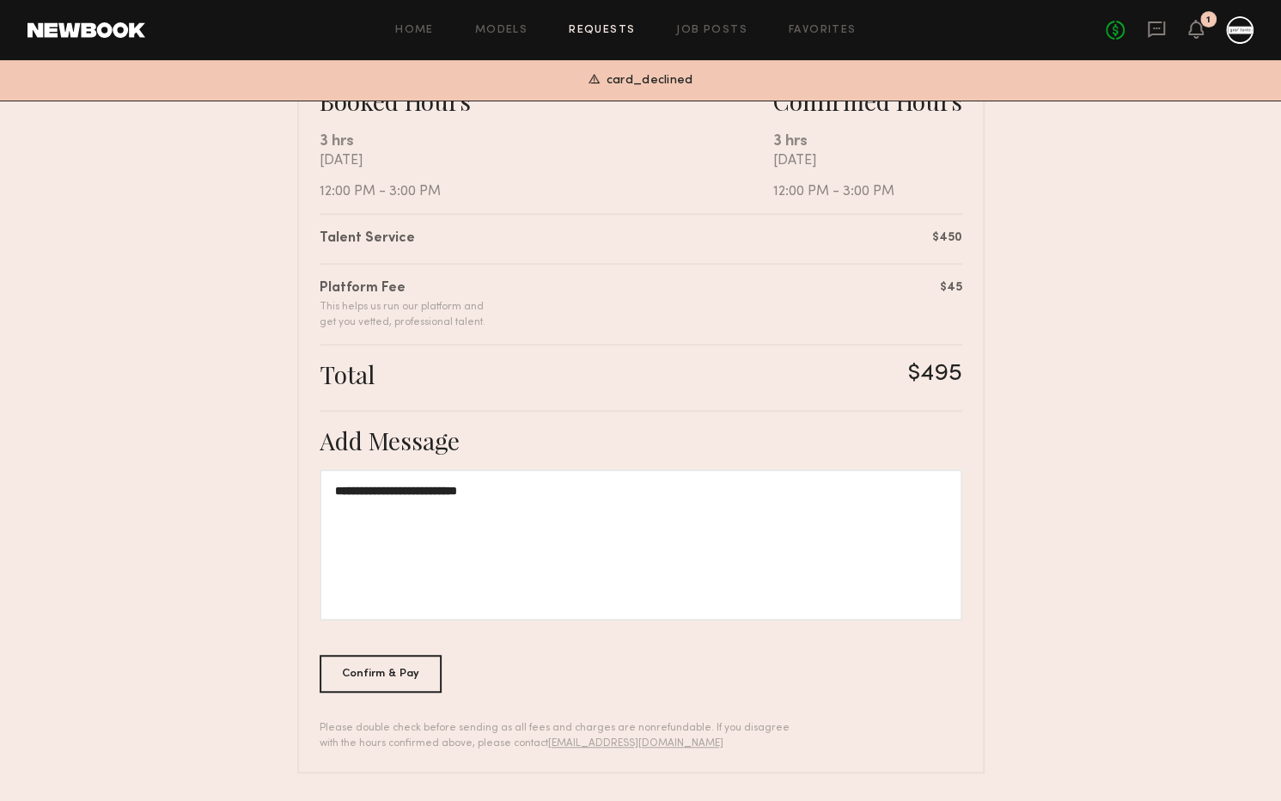
click at [968, 369] on div "**********" at bounding box center [640, 330] width 687 height 885
click at [1039, 320] on nb-booking-payment "**********" at bounding box center [640, 281] width 1281 height 983
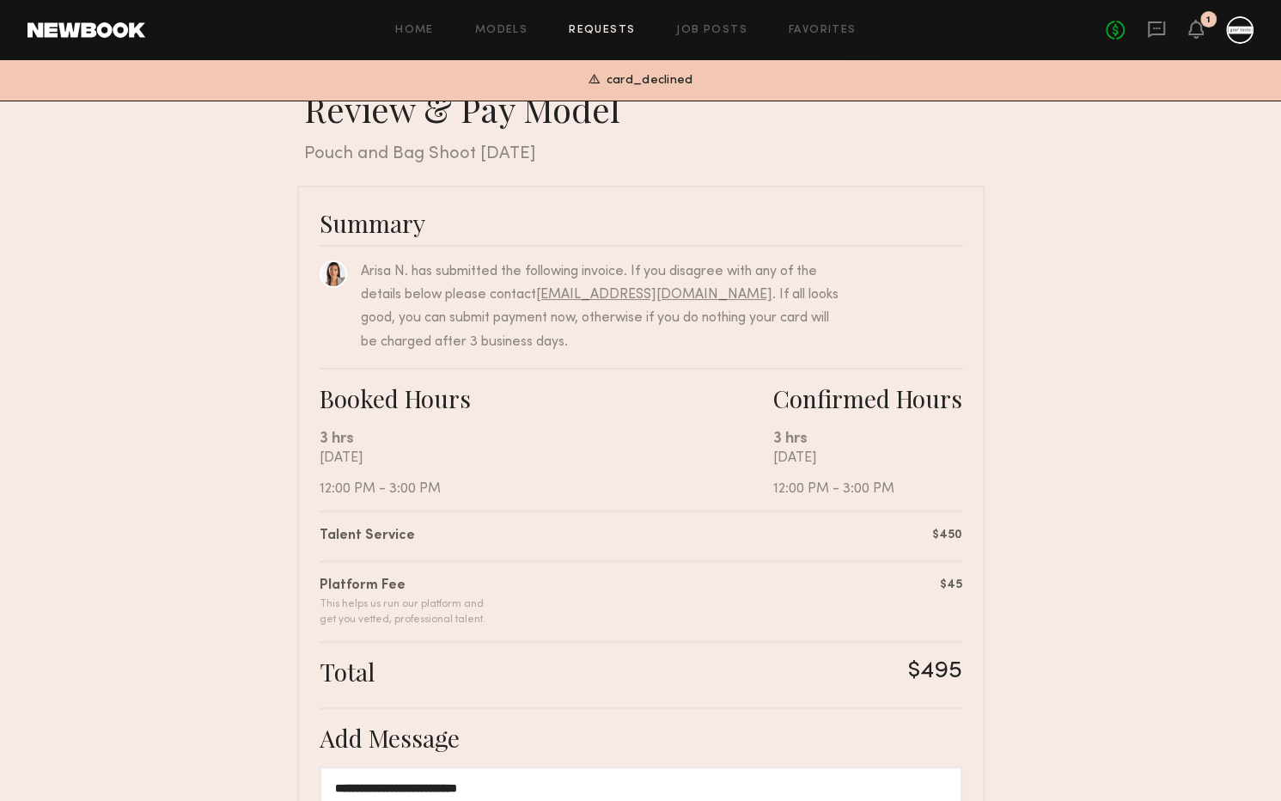
click at [967, 235] on div "**********" at bounding box center [640, 628] width 687 height 885
click at [1233, 30] on div at bounding box center [1239, 29] width 27 height 27
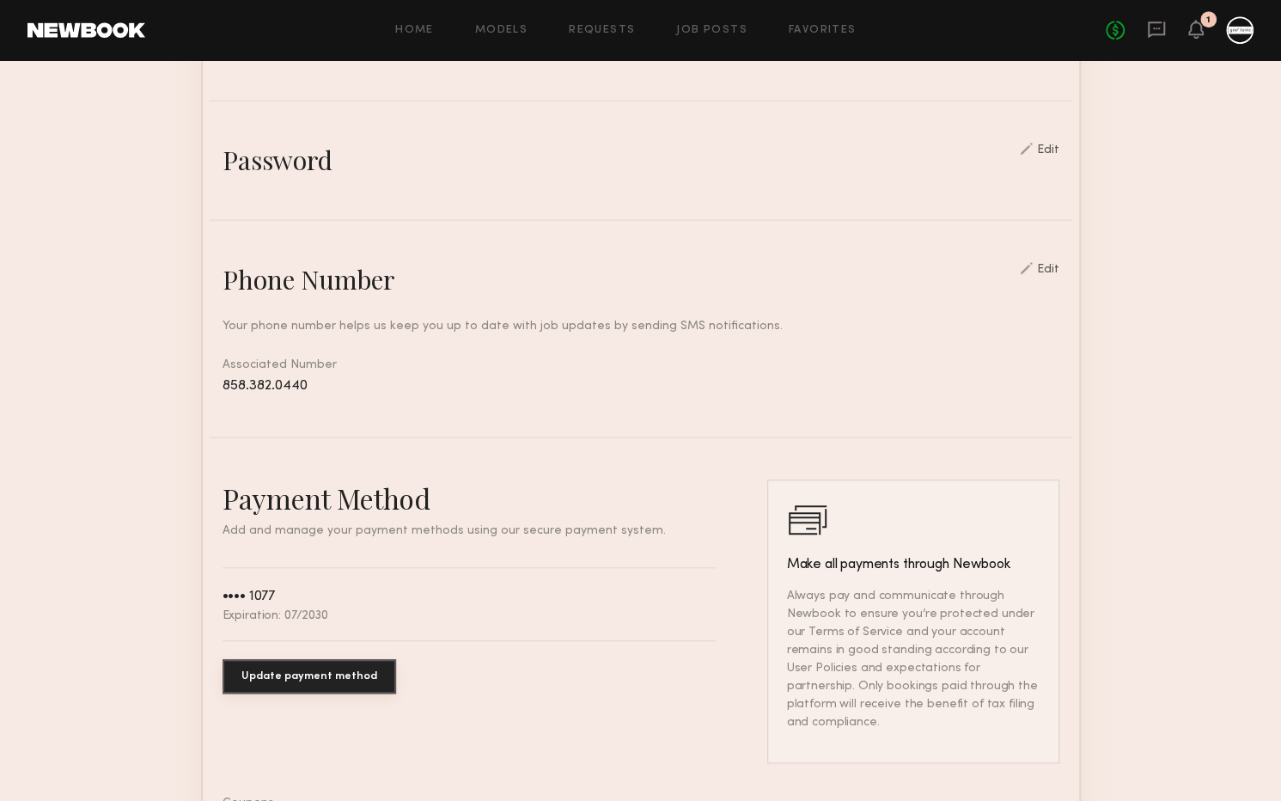
scroll to position [579, 0]
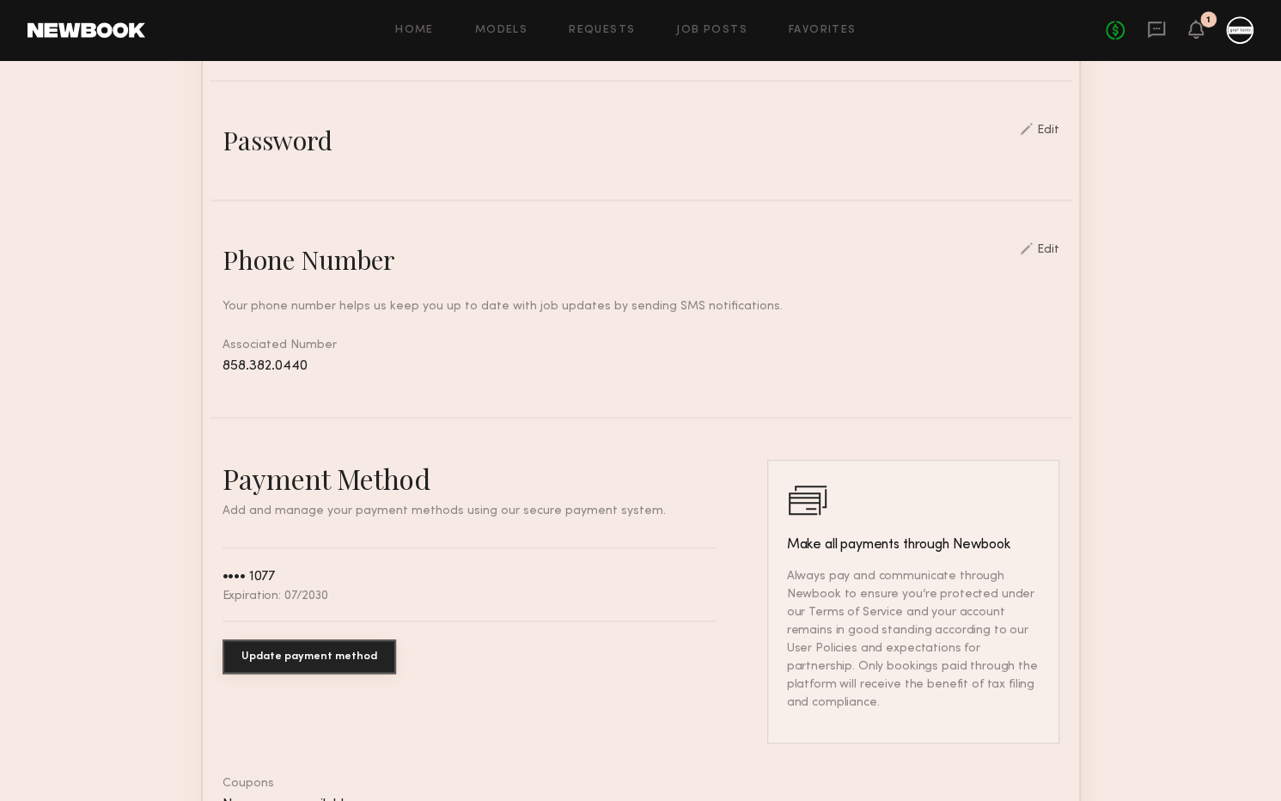
click at [339, 653] on button "Update payment method" at bounding box center [310, 656] width 174 height 34
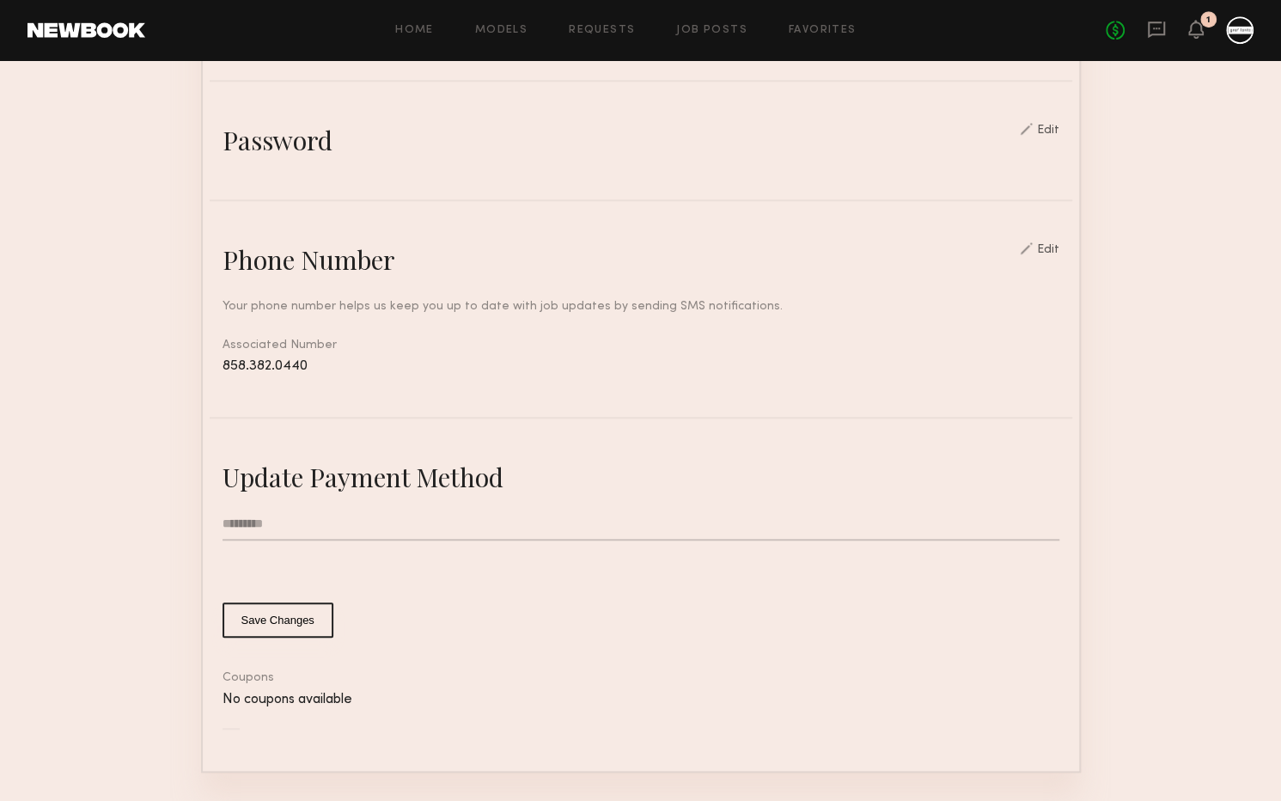
click at [278, 521] on input "text" at bounding box center [641, 524] width 837 height 33
type input "**********"
click at [290, 627] on button "Save Changes" at bounding box center [278, 619] width 111 height 35
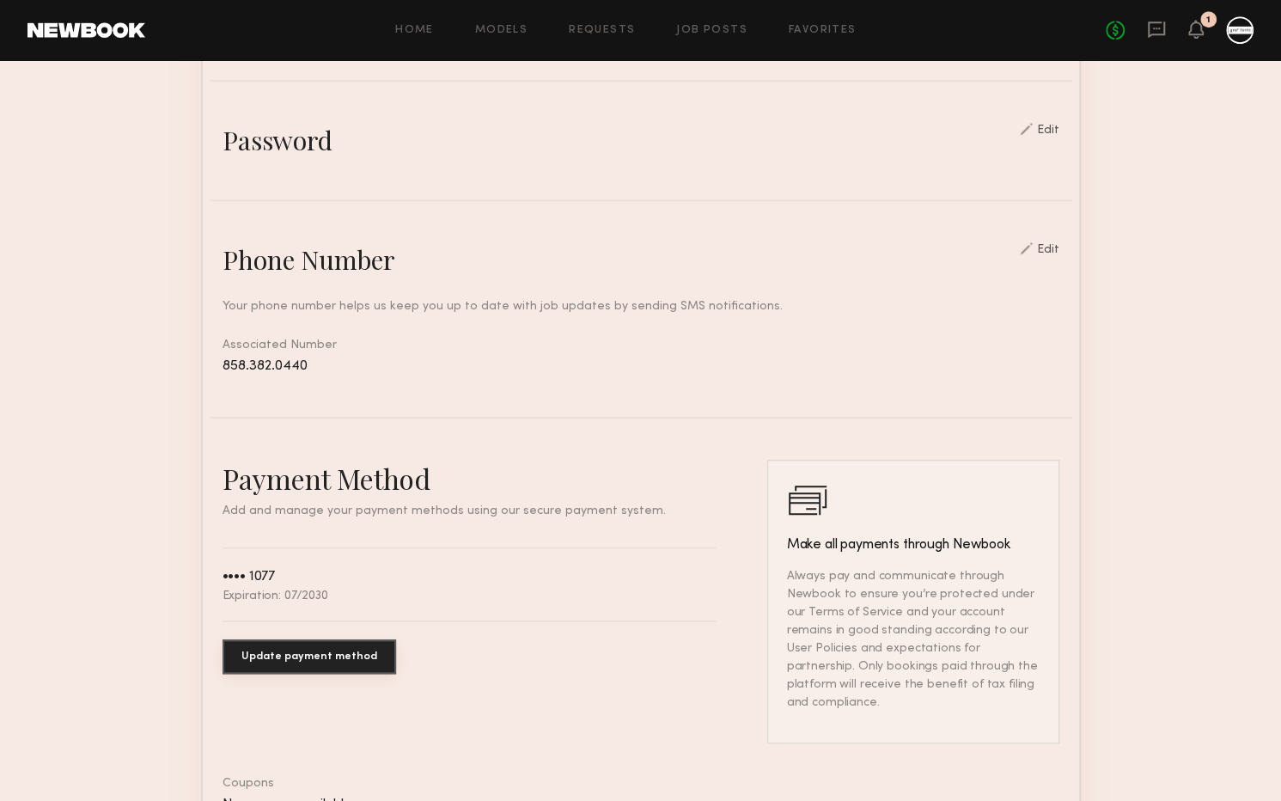
click at [1153, 363] on section "Account Settings ACCOUNT INFO PROFILE PAYMENT HISTORY General information Edit …" at bounding box center [640, 255] width 1281 height 1549
click at [1192, 34] on icon at bounding box center [1196, 28] width 14 height 12
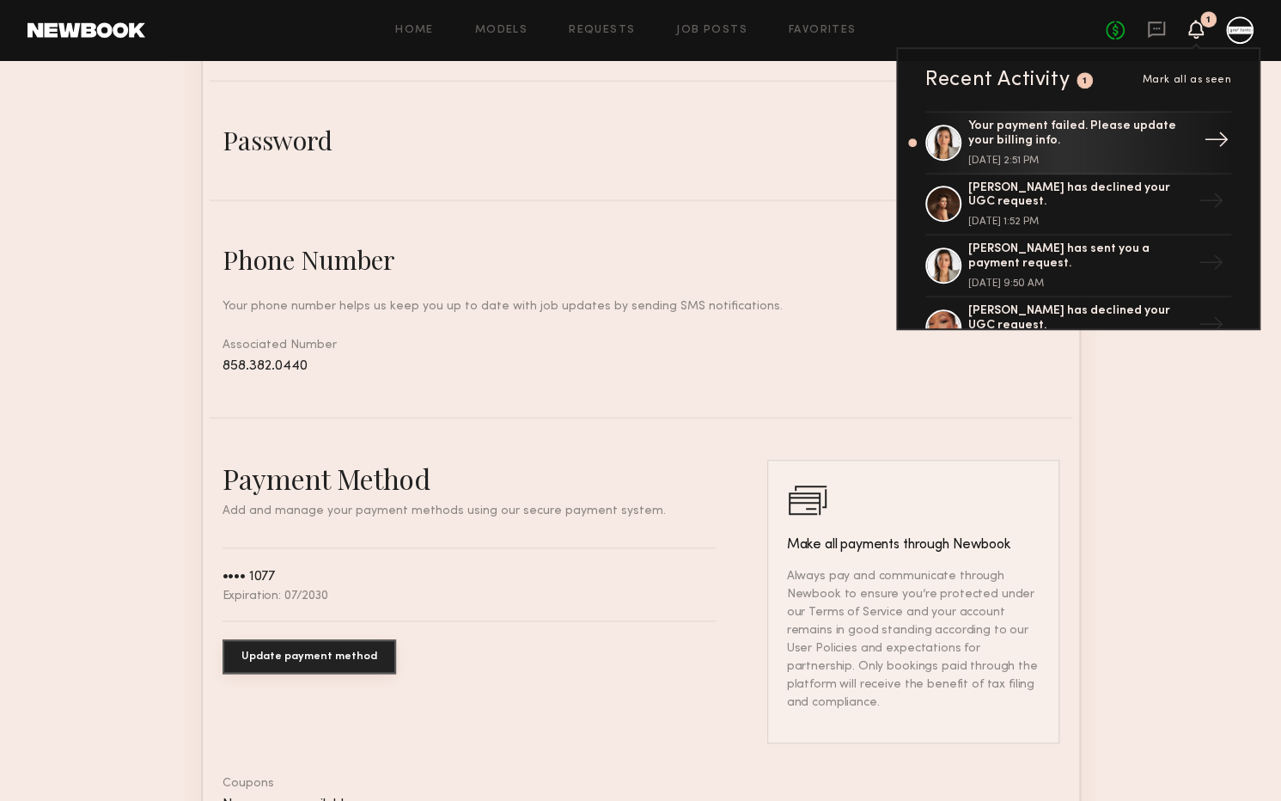
click at [1096, 150] on div "Your payment failed. Please update your billing info. [DATE] 2:51 PM" at bounding box center [1079, 142] width 223 height 46
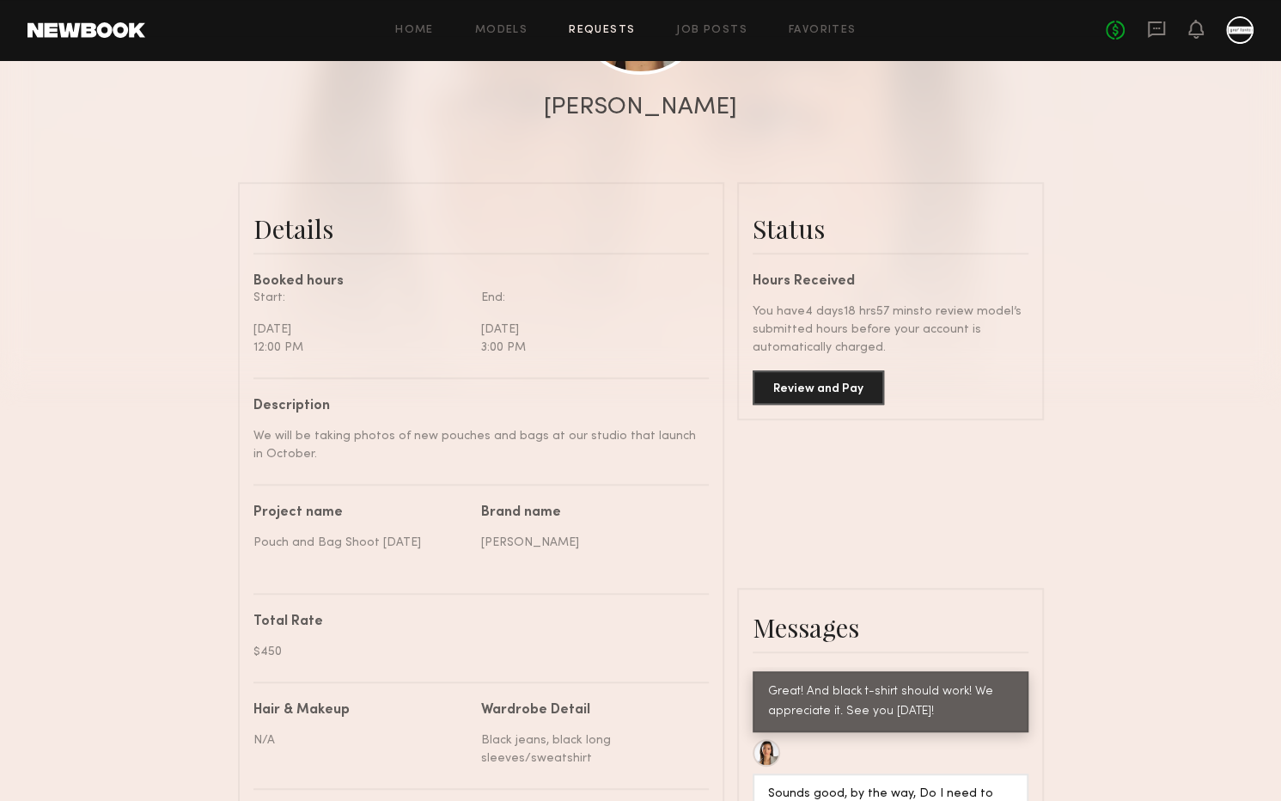
scroll to position [568, 0]
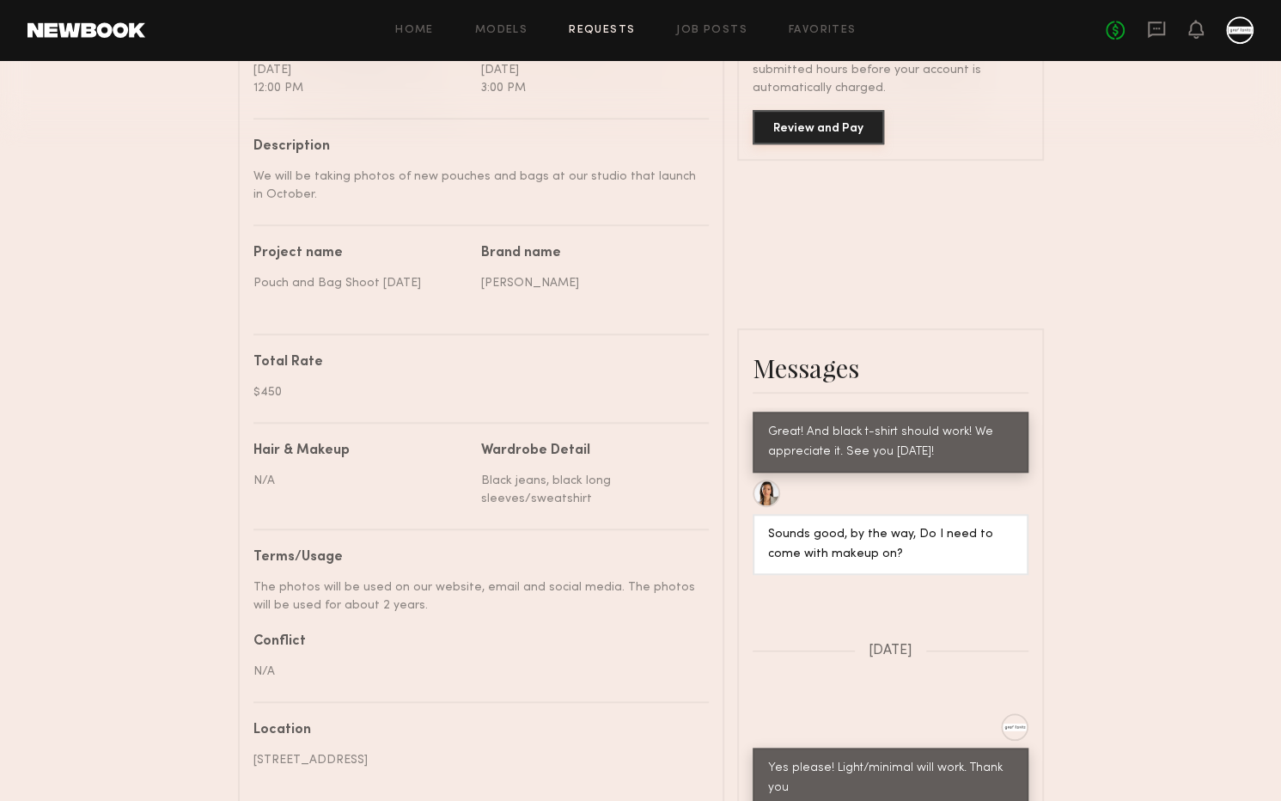
click at [844, 131] on button "Review and Pay" at bounding box center [818, 127] width 131 height 34
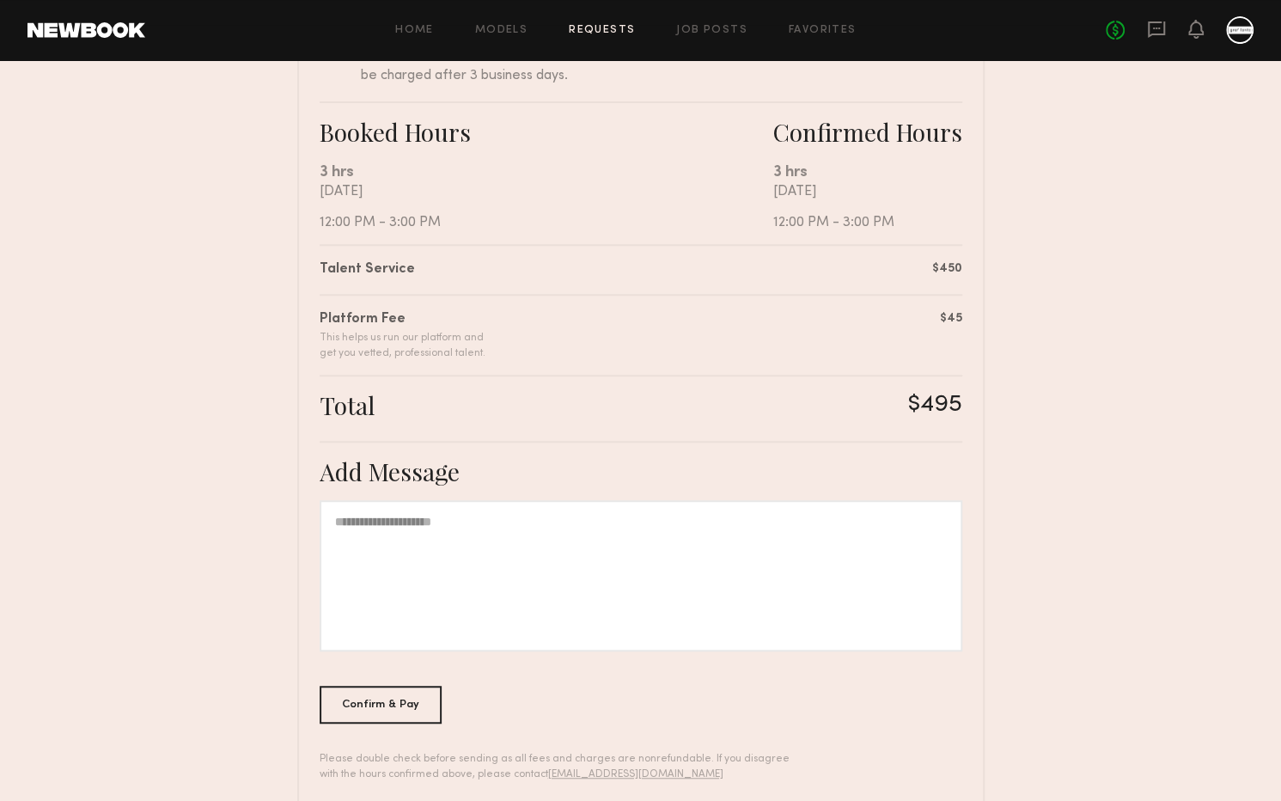
scroll to position [297, 0]
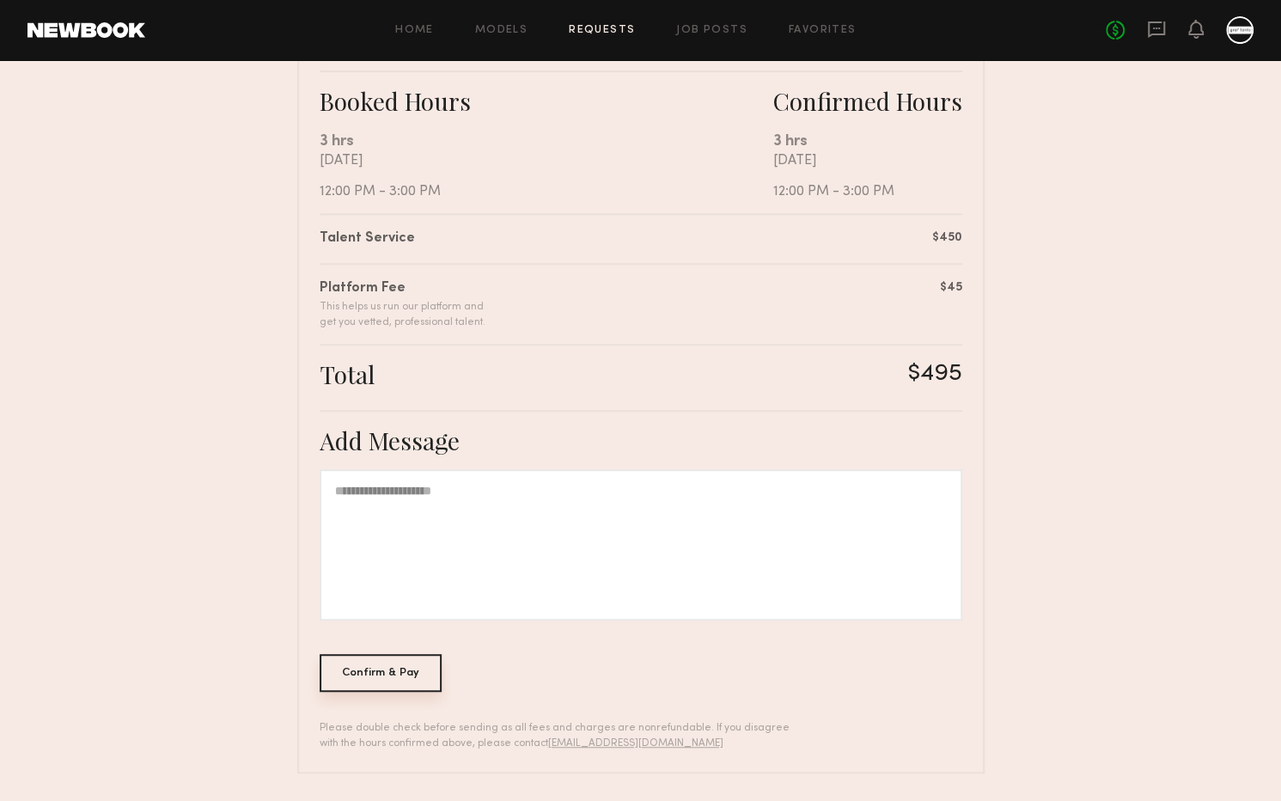
click at [413, 669] on div "Confirm & Pay" at bounding box center [381, 673] width 123 height 38
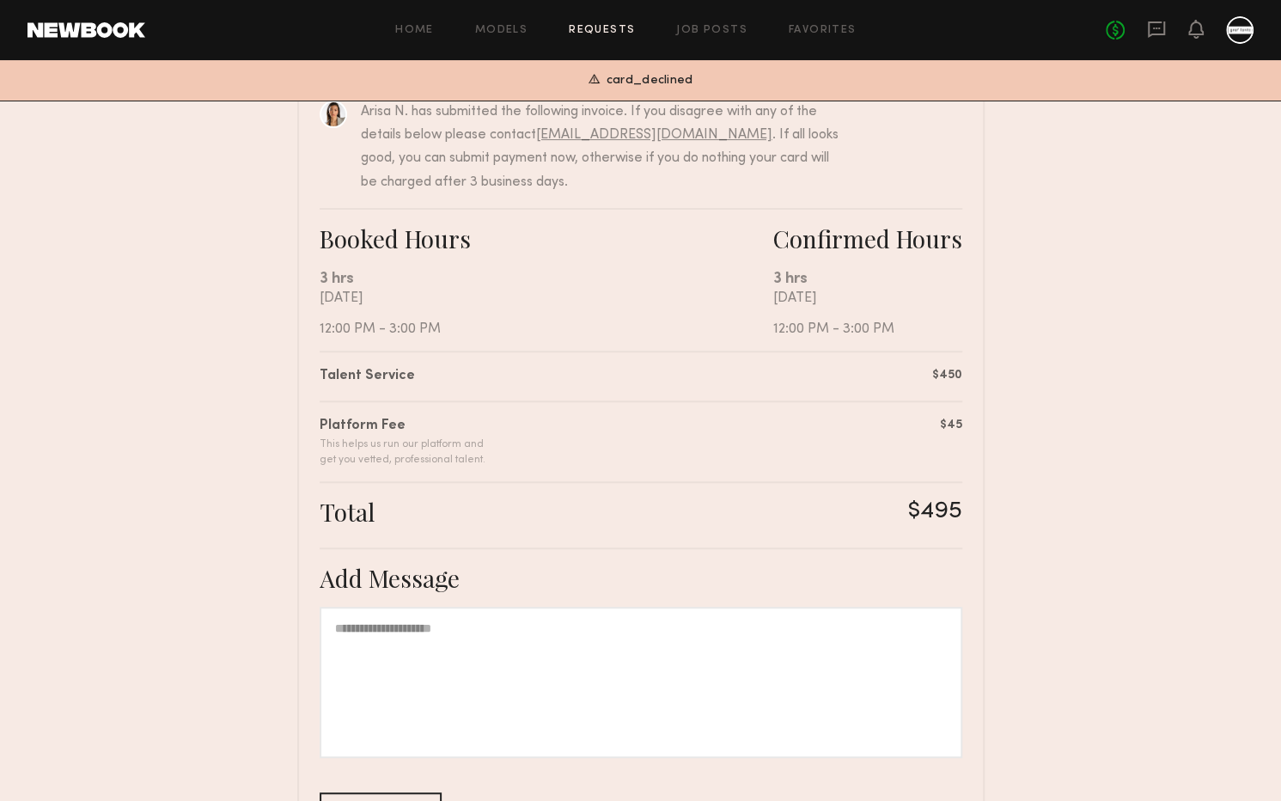
scroll to position [0, 0]
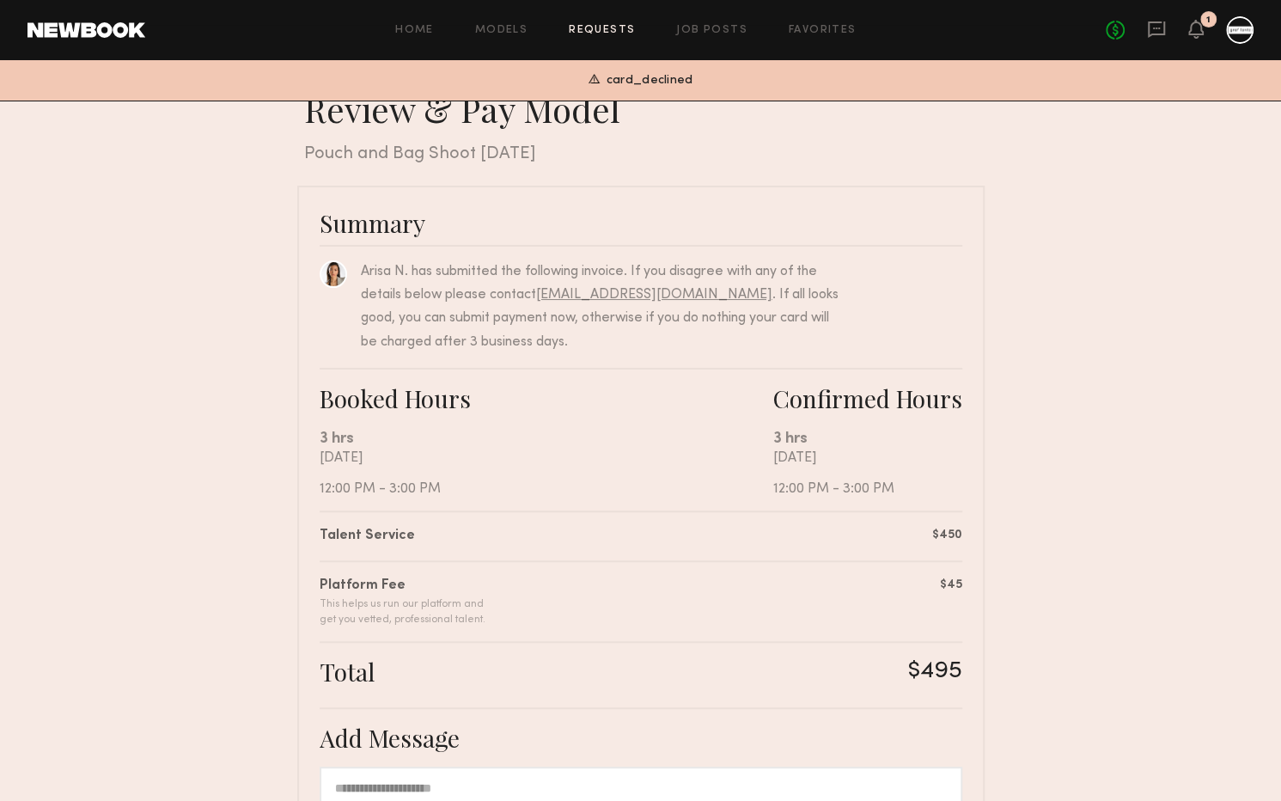
click at [308, 247] on div "Summary [PERSON_NAME] has submitted the following invoice. If you disagree with…" at bounding box center [640, 628] width 687 height 885
click at [1237, 21] on div at bounding box center [1239, 29] width 27 height 27
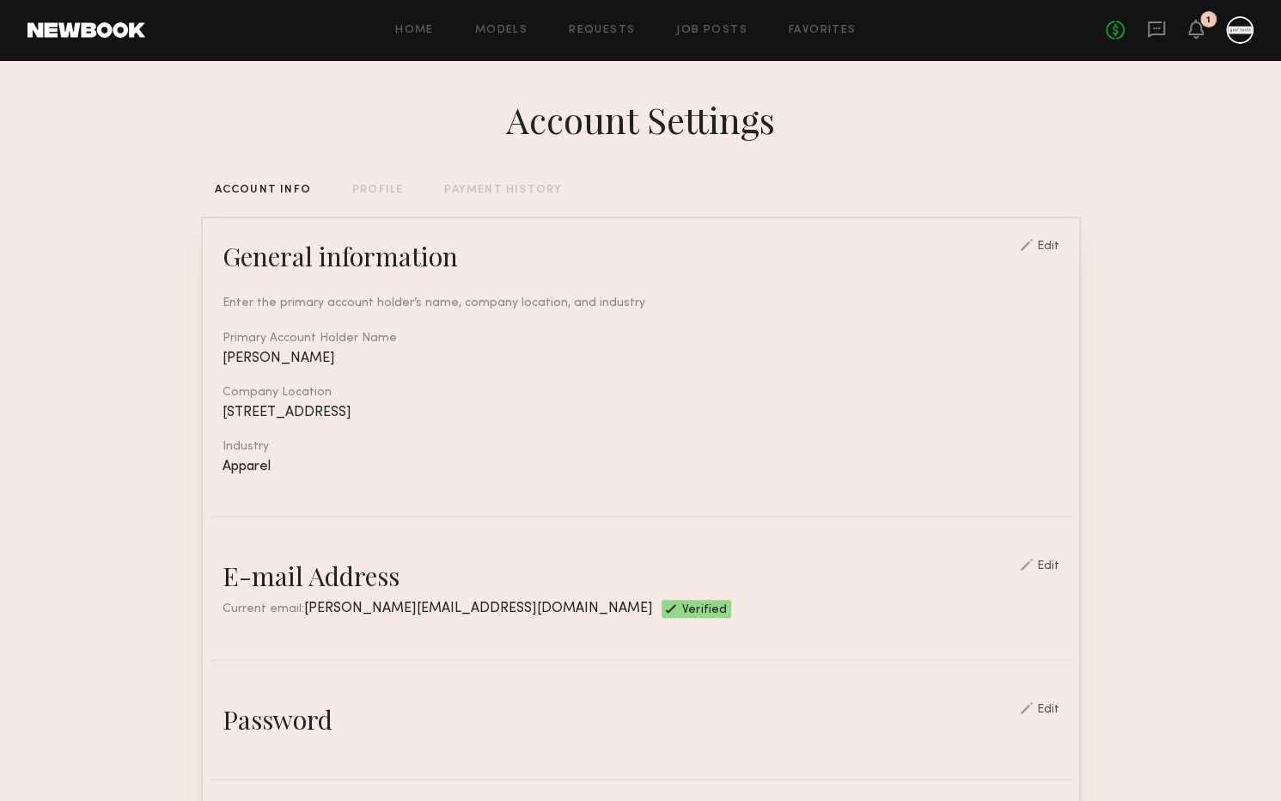
click at [1204, 29] on div "No fees up to $5,000 1" at bounding box center [1180, 29] width 148 height 27
click at [1195, 30] on icon at bounding box center [1196, 28] width 14 height 12
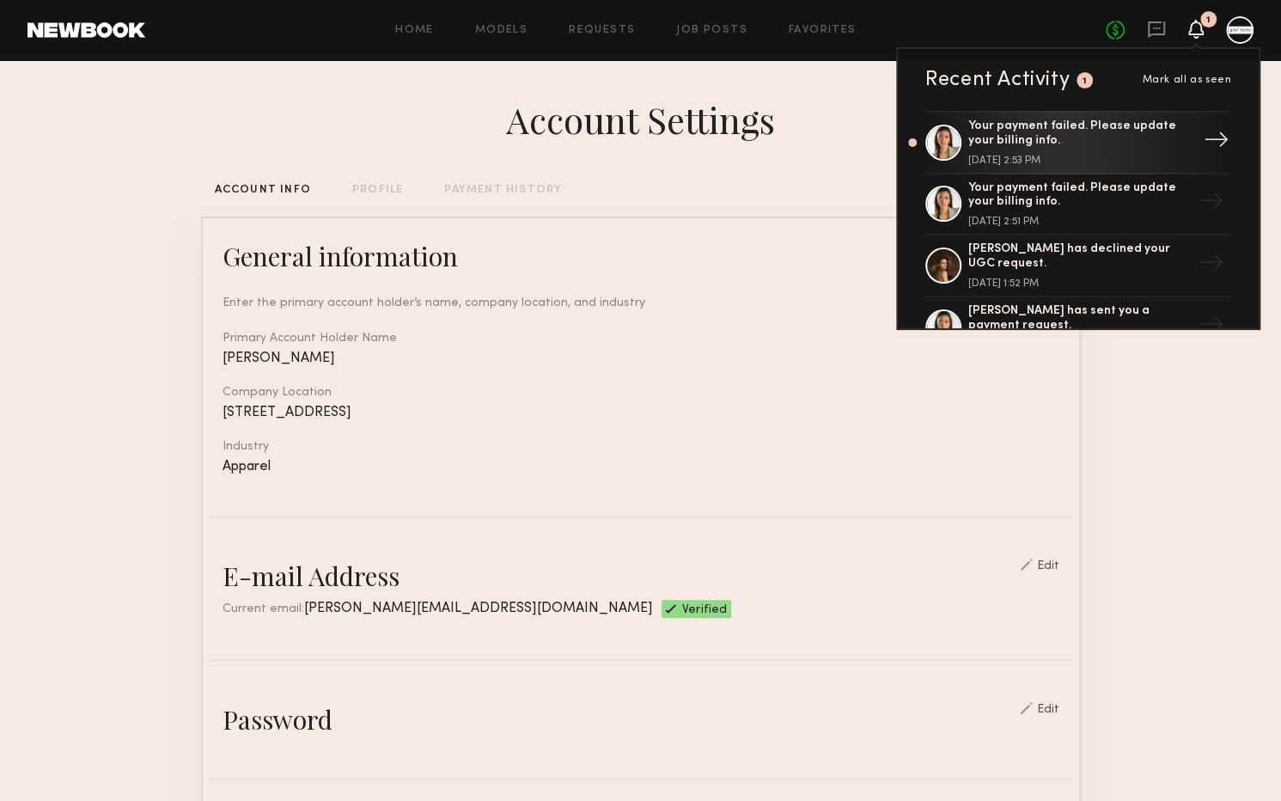
click at [1159, 133] on div "Your payment failed. Please update your billing info." at bounding box center [1079, 133] width 223 height 29
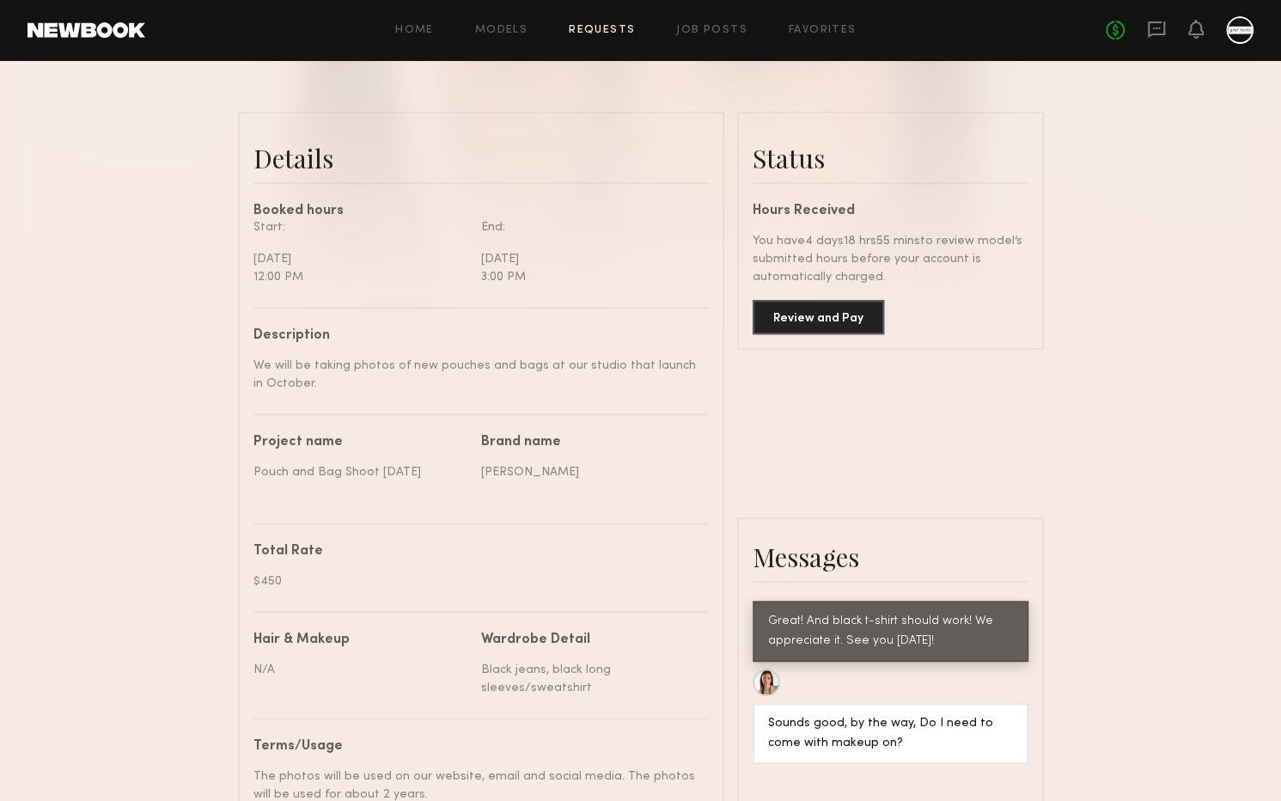
scroll to position [50, 0]
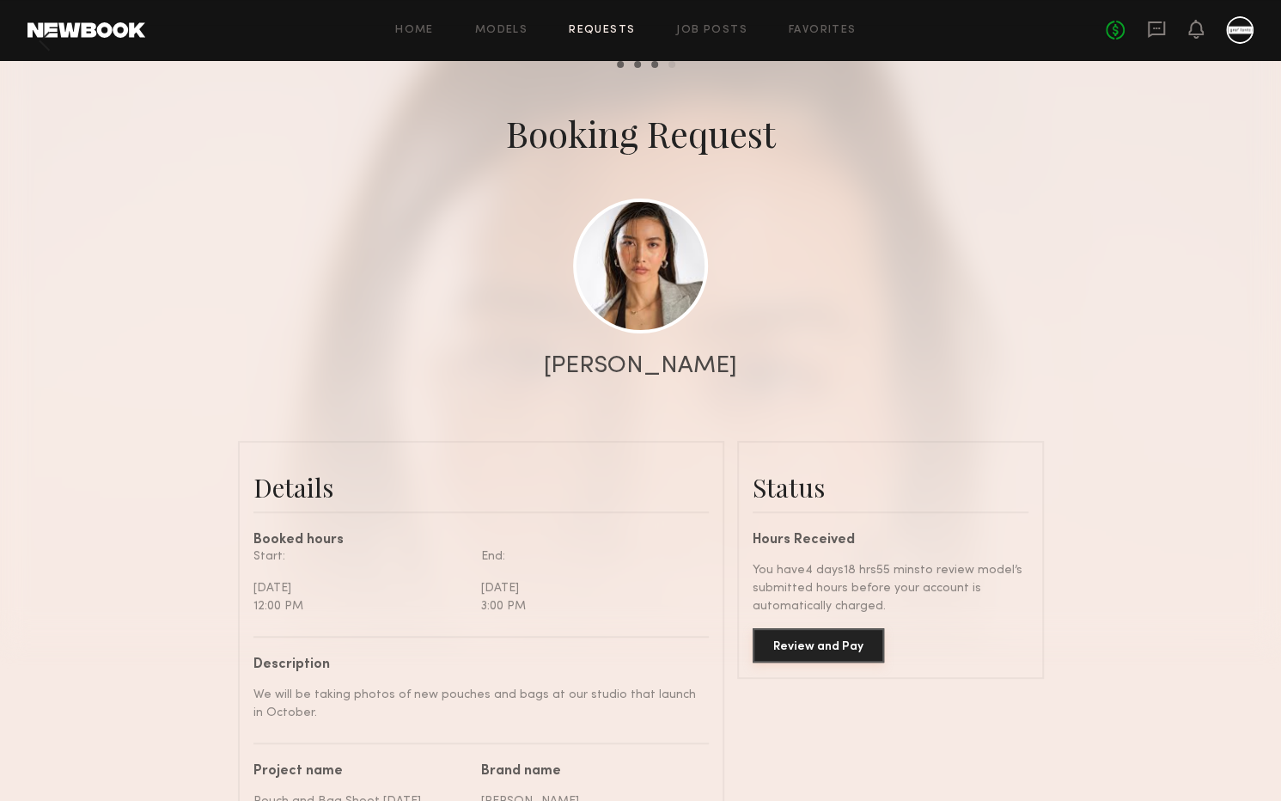
click at [834, 654] on button "Review and Pay" at bounding box center [818, 645] width 131 height 34
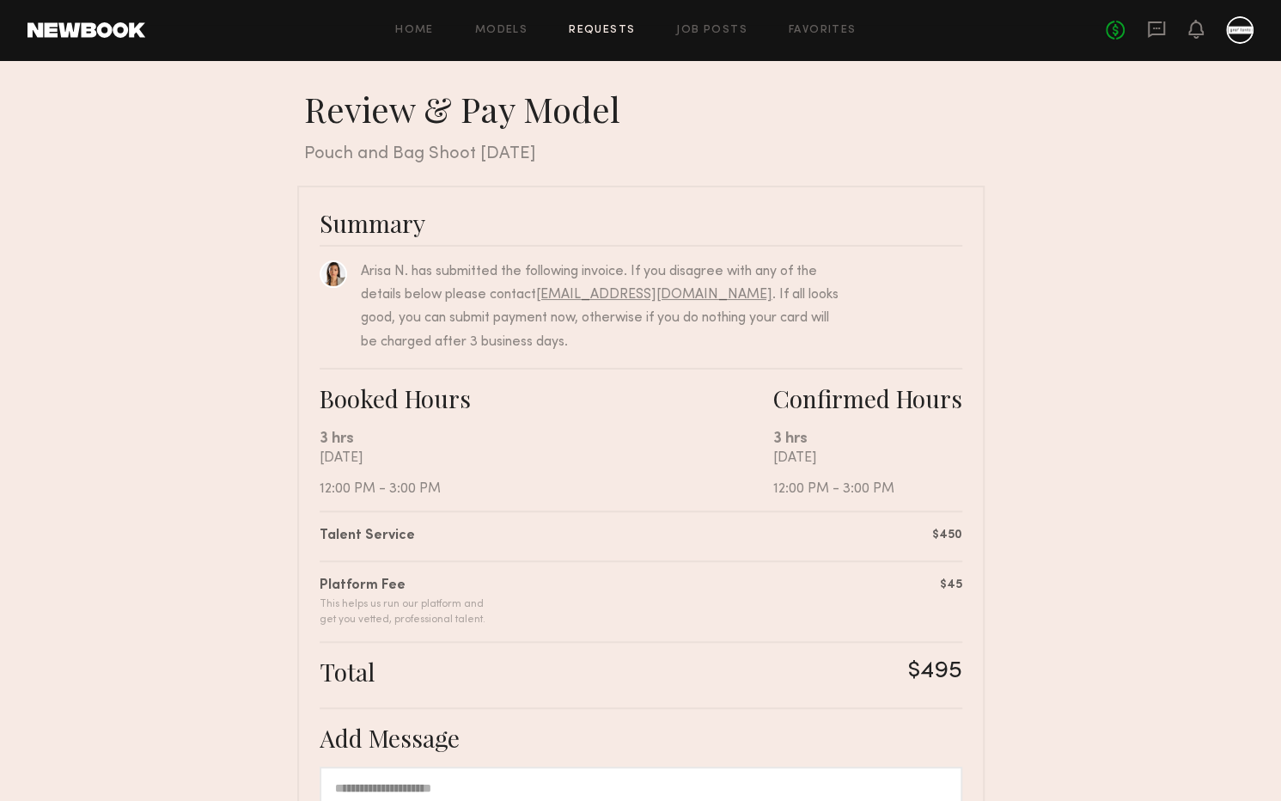
click at [204, 345] on nb-booking-payment "Review & Pay Model Review & Pay Model Pouch and Bag Shoot [DATE] Summary [PERSO…" at bounding box center [640, 579] width 1281 height 983
click at [1248, 27] on div at bounding box center [1239, 29] width 27 height 27
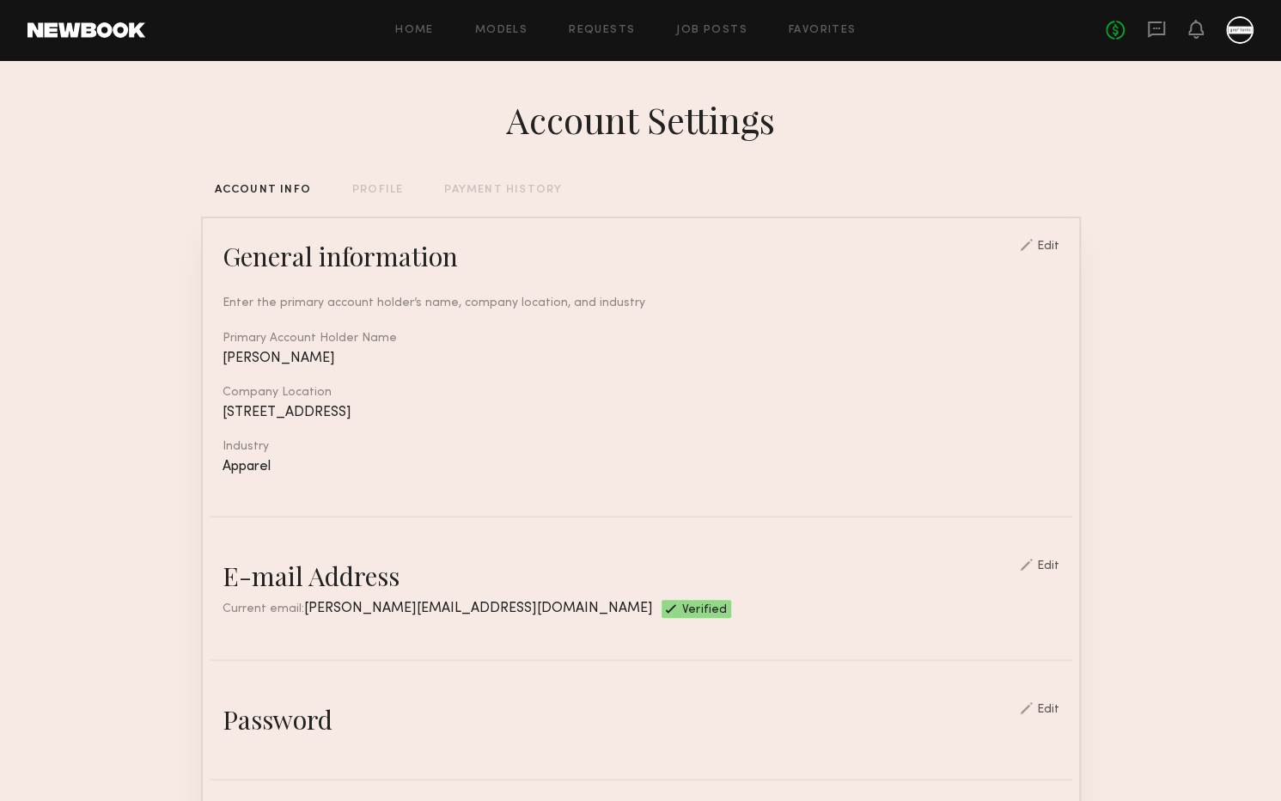
click at [369, 188] on div "PROFILE" at bounding box center [377, 190] width 51 height 11
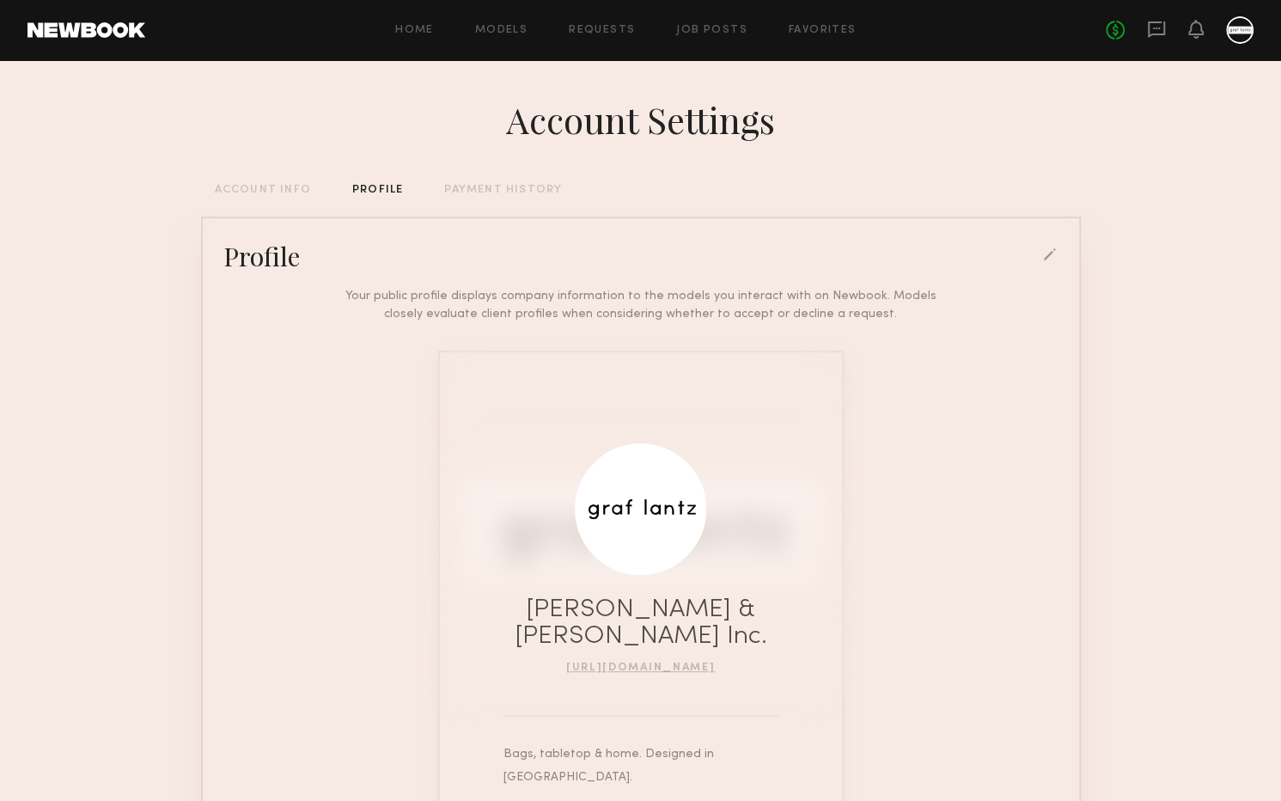
click at [260, 190] on div "ACCOUNT INFO" at bounding box center [263, 190] width 96 height 11
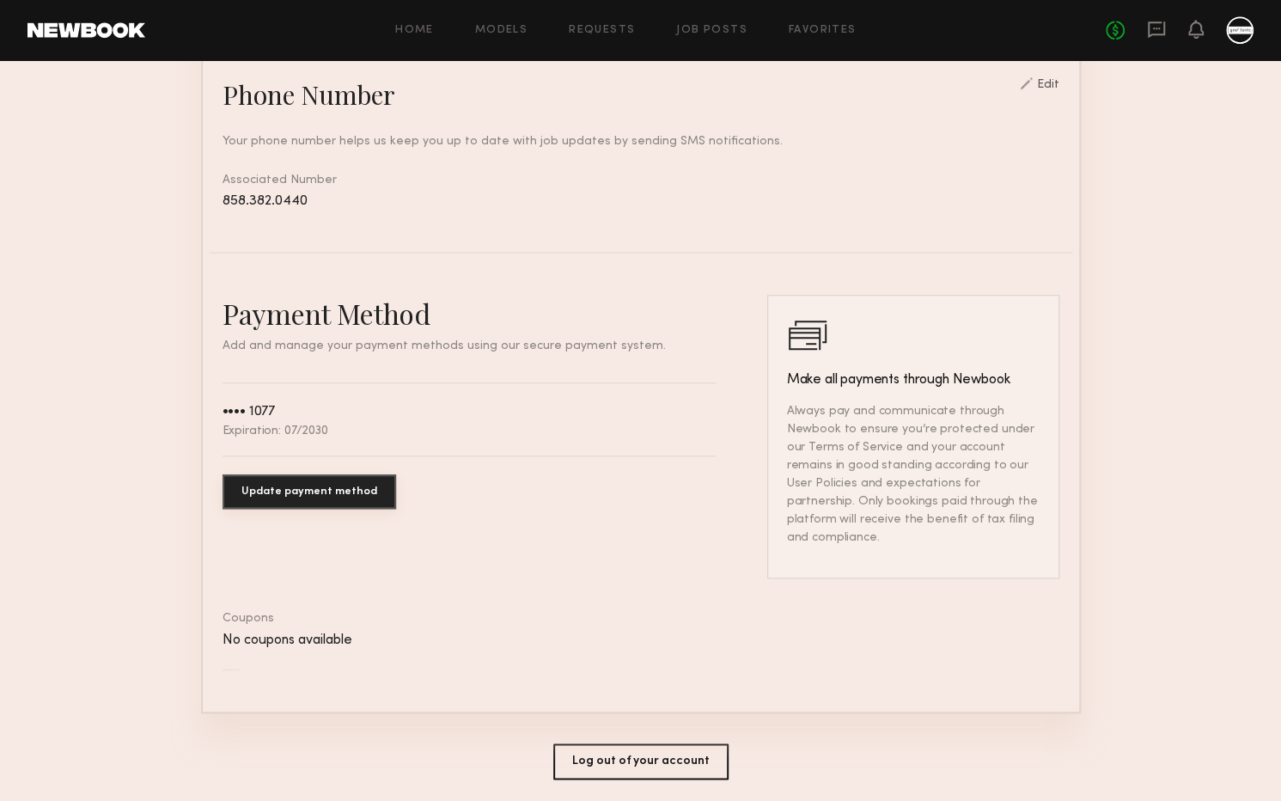
scroll to position [738, 0]
